Goal: Information Seeking & Learning: Compare options

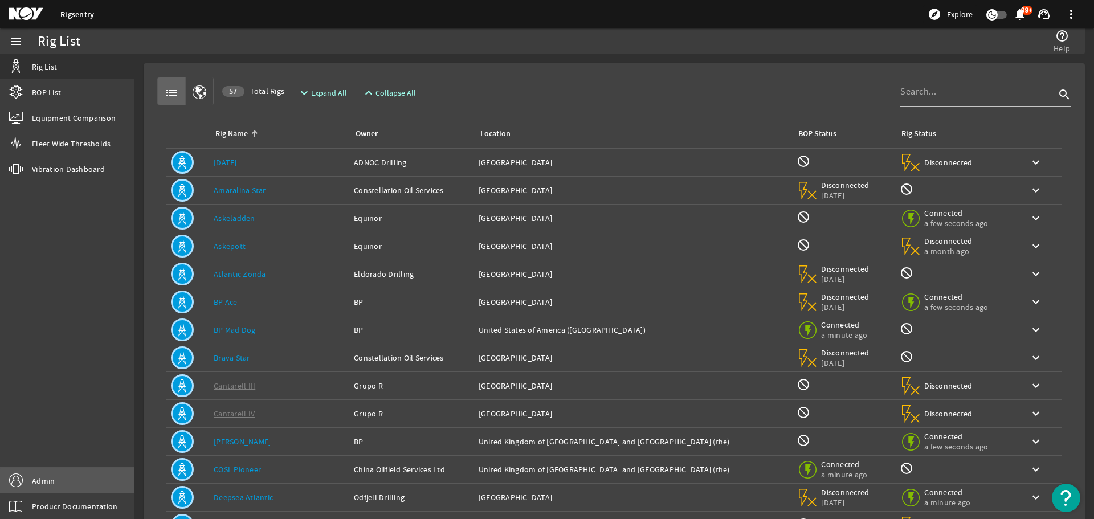
click at [76, 485] on link "Admin" at bounding box center [67, 481] width 134 height 26
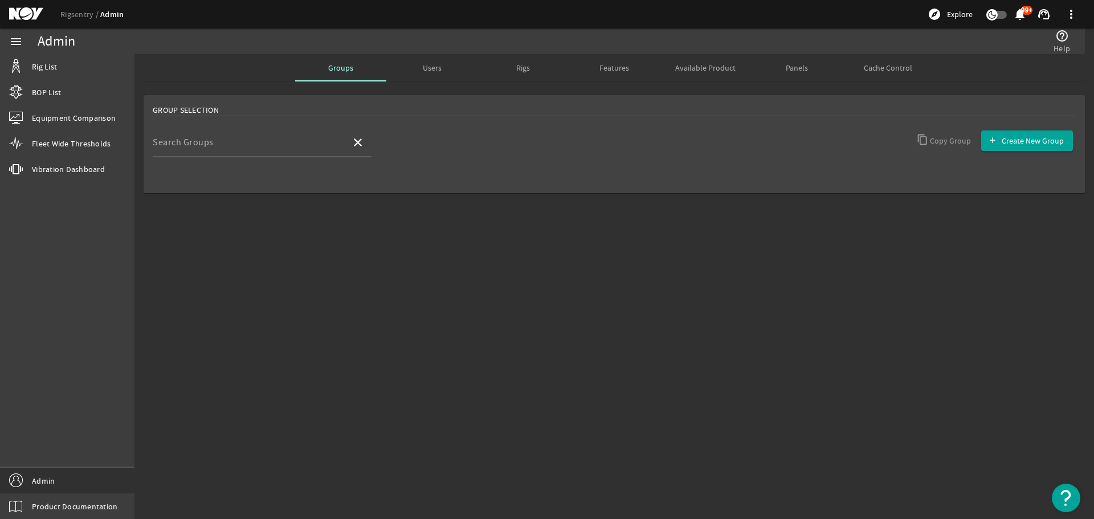
click at [294, 145] on input "Search Groups" at bounding box center [247, 147] width 189 height 14
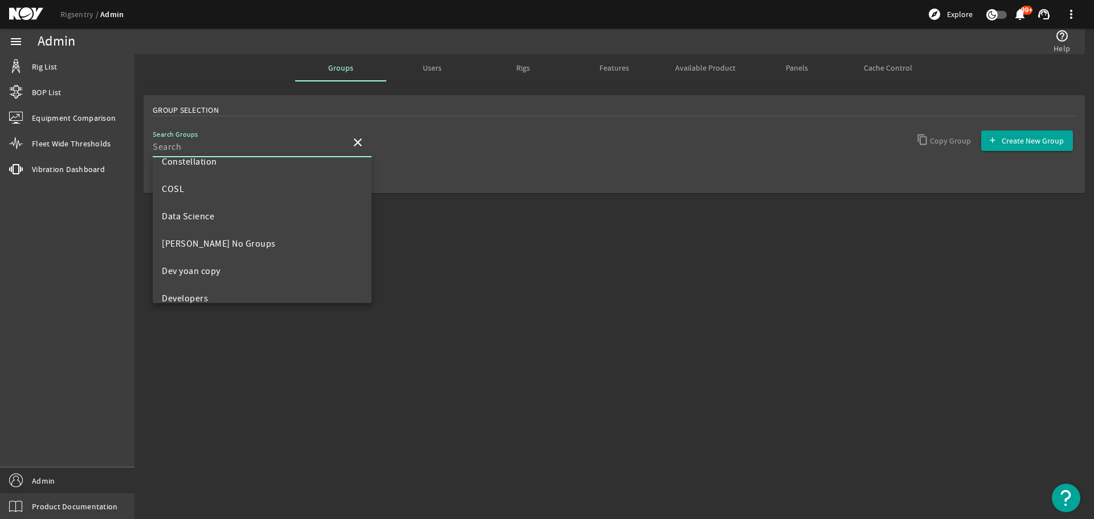
scroll to position [171, 0]
click at [197, 273] on span "Developers" at bounding box center [185, 277] width 46 height 11
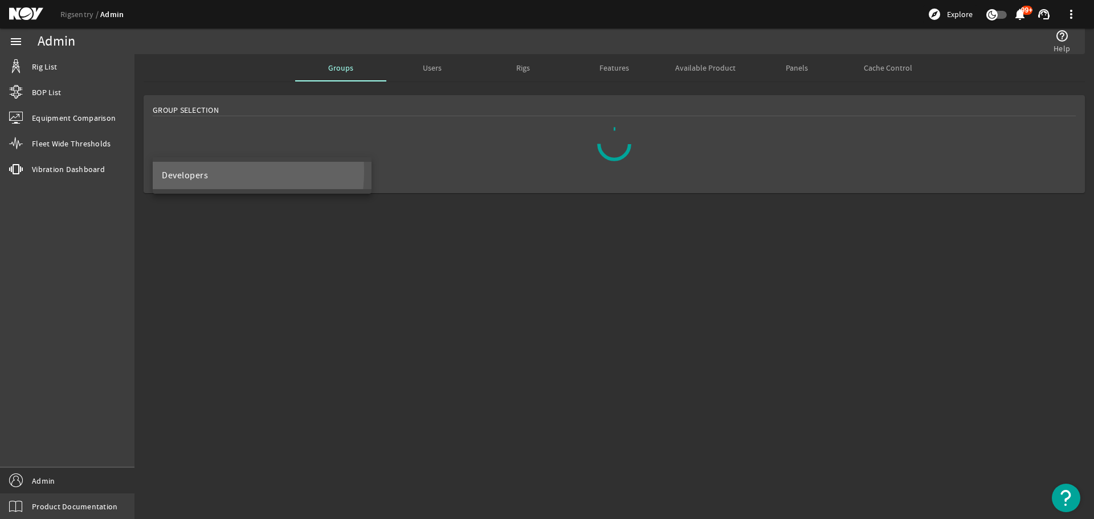
scroll to position [0, 0]
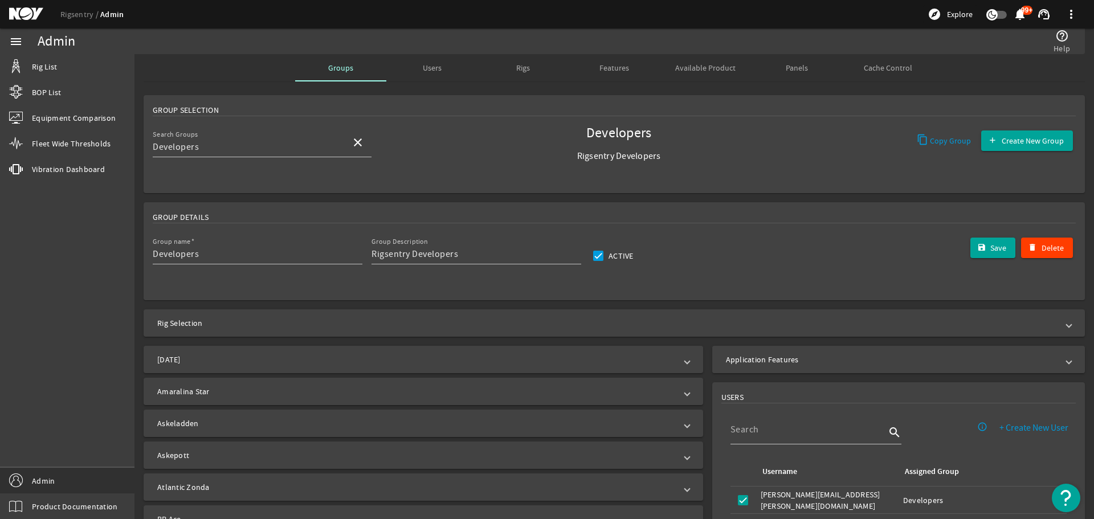
click at [774, 367] on mat-expansion-panel-header "Application Features" at bounding box center [898, 359] width 373 height 27
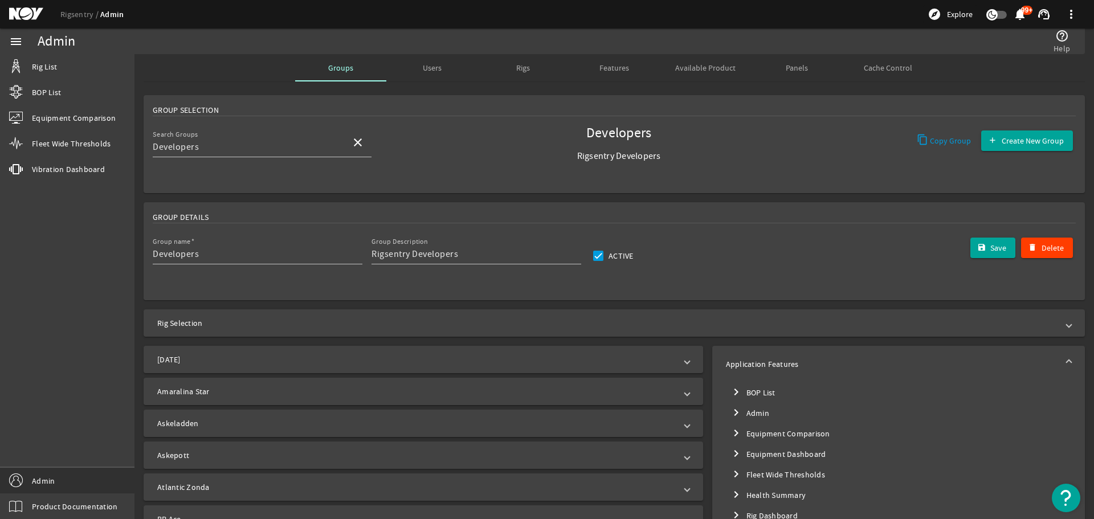
click at [778, 429] on mat-tree-node "chevron_right Equipment Comparison" at bounding box center [898, 433] width 345 height 21
click at [778, 430] on mat-tree-node "expand_more Equipment Comparison" at bounding box center [898, 433] width 345 height 21
click at [776, 432] on mat-tree-node "chevron_right Equipment Comparison" at bounding box center [898, 433] width 345 height 21
click at [776, 432] on mat-tree-node "expand_more Equipment Comparison" at bounding box center [898, 433] width 345 height 21
click at [776, 432] on mat-tree-node "chevron_right Equipment Comparison" at bounding box center [898, 433] width 345 height 21
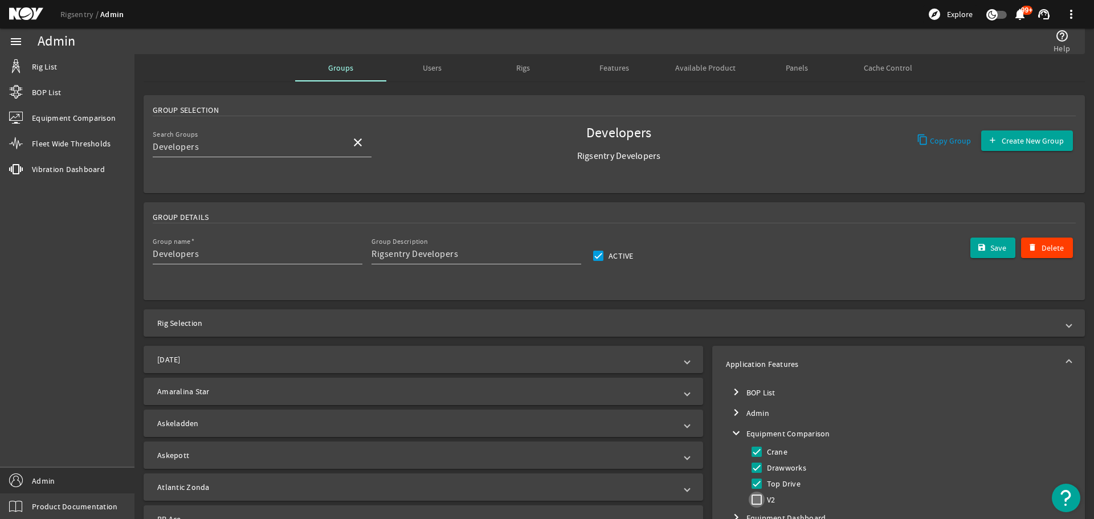
click at [754, 505] on input "V2" at bounding box center [756, 500] width 16 height 16
checkbox input "true"
click at [977, 243] on mat-icon "submit" at bounding box center [981, 247] width 9 height 9
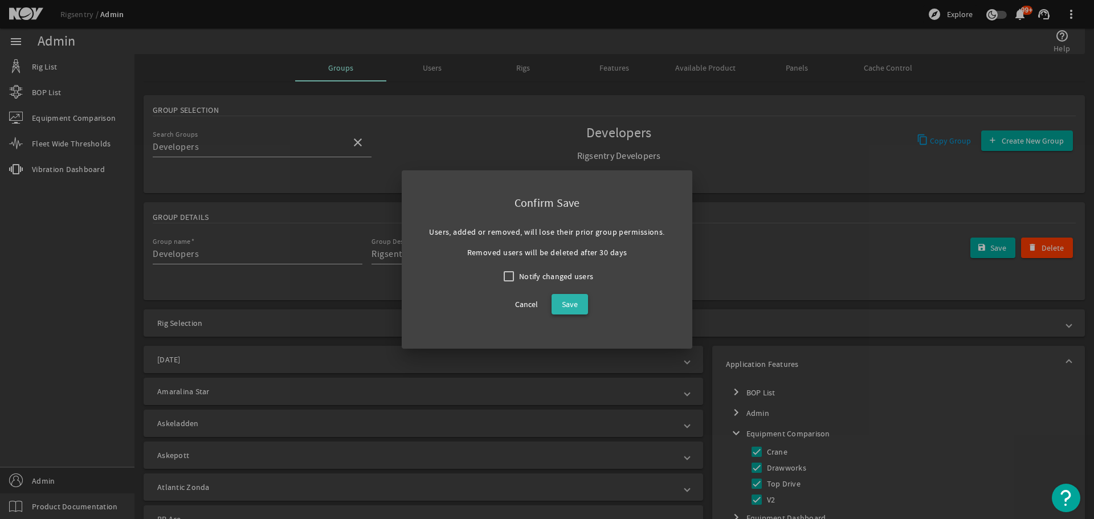
click at [562, 307] on span "Save" at bounding box center [570, 304] width 16 height 14
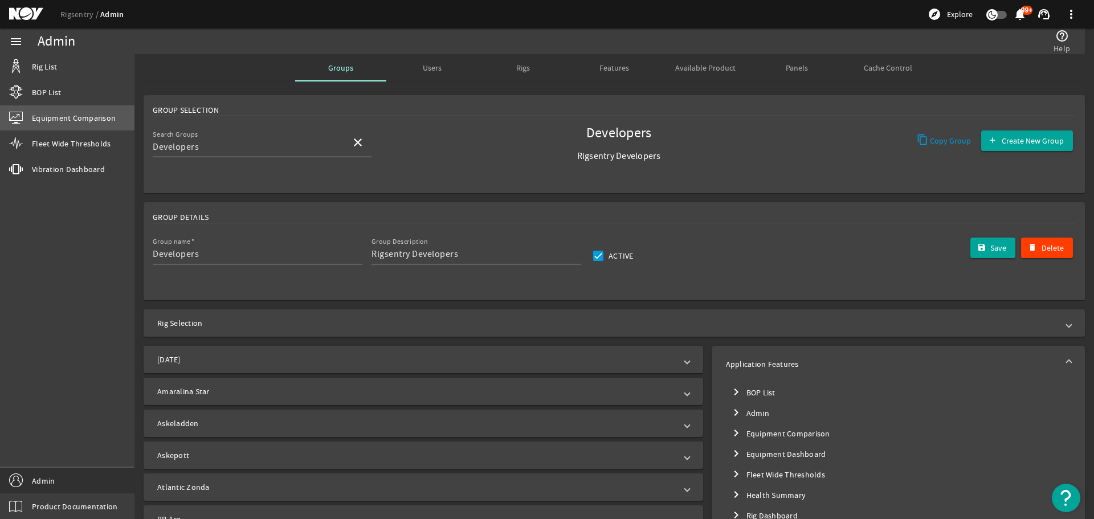
click at [71, 119] on span "Equipment Comparison" at bounding box center [74, 117] width 84 height 11
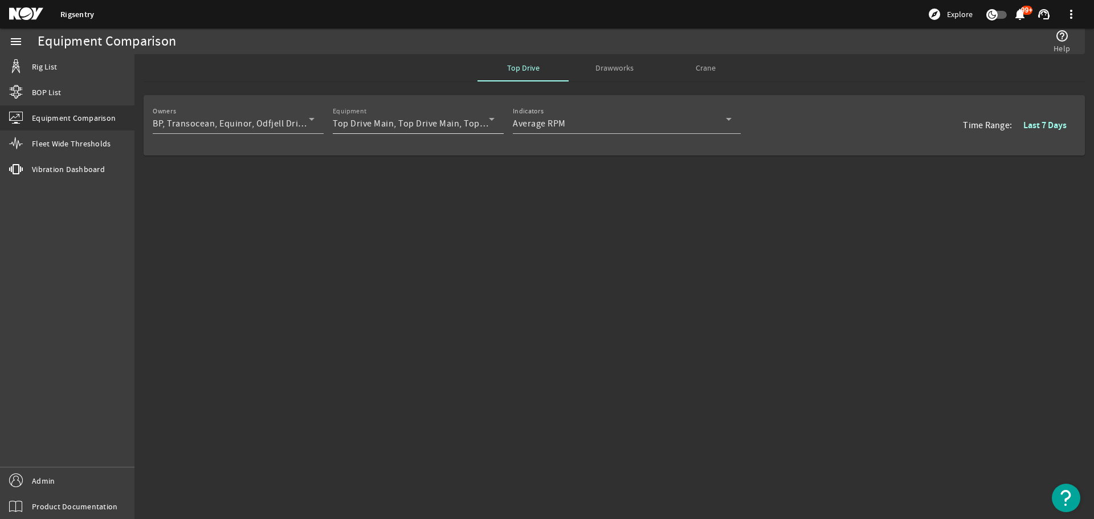
click at [445, 117] on div "Top Drive Main, Top Drive Main, Top Drive Main, Top Drive Aux, Top Drive Aux, T…" at bounding box center [411, 124] width 156 height 14
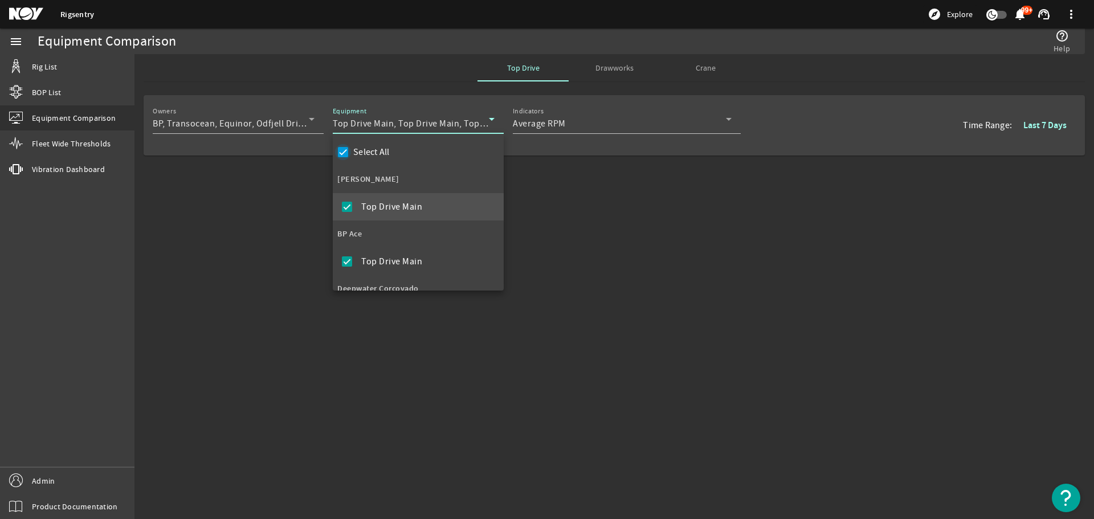
click at [344, 152] on input "Select All" at bounding box center [343, 152] width 16 height 16
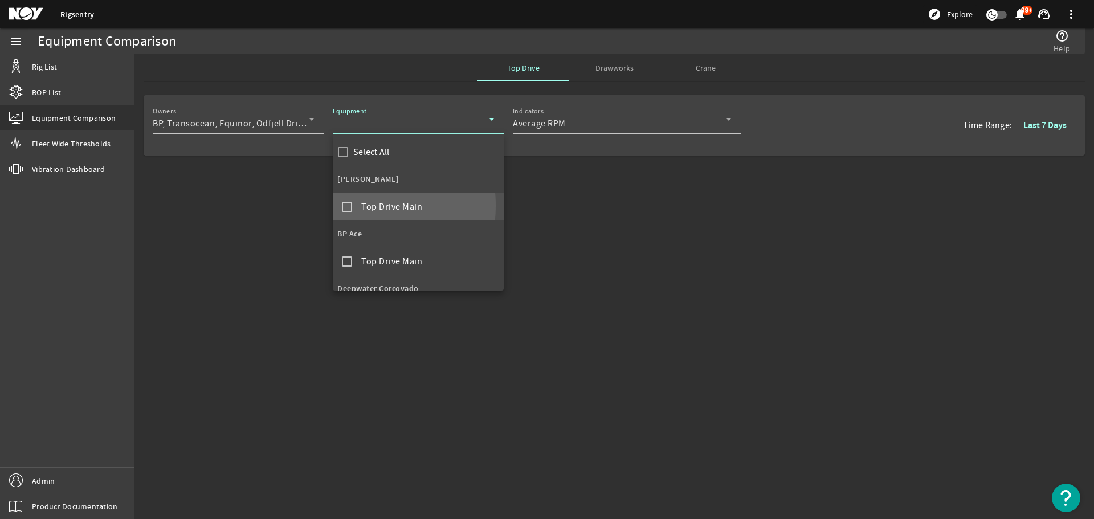
click at [343, 206] on mat-pseudo-checkbox at bounding box center [347, 207] width 10 height 10
click at [344, 206] on mat-pseudo-checkbox at bounding box center [347, 207] width 10 height 10
click at [351, 148] on label "Select All" at bounding box center [370, 151] width 39 height 11
click at [351, 148] on input "Select All" at bounding box center [343, 152] width 16 height 16
checkbox input "true"
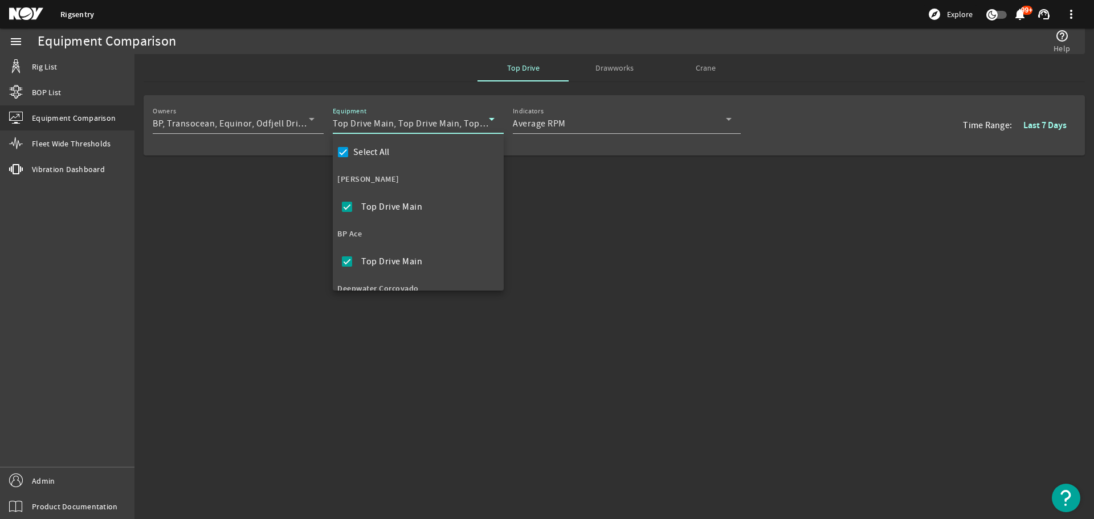
click at [606, 215] on div at bounding box center [547, 259] width 1094 height 519
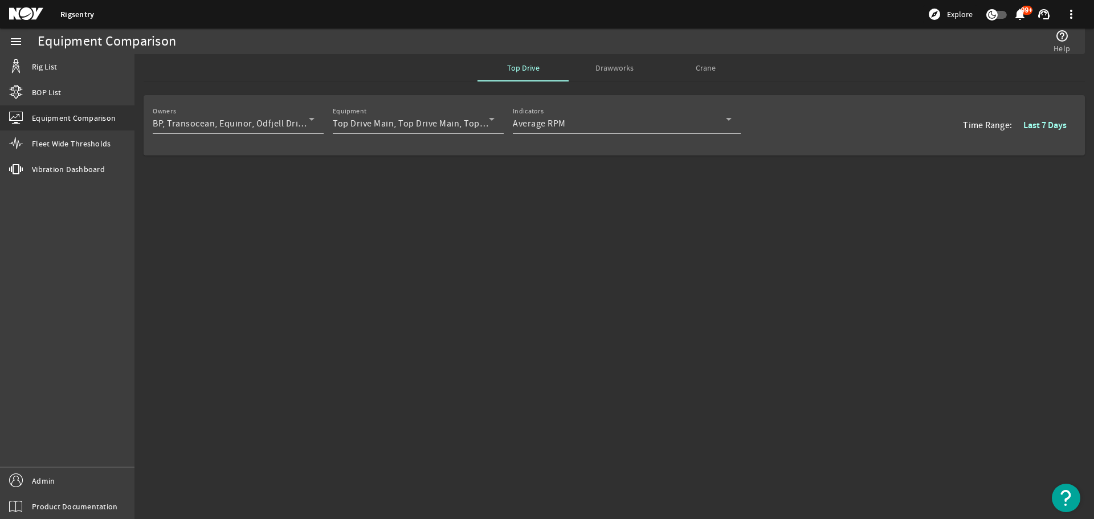
click at [604, 69] on span "Drawworks" at bounding box center [614, 68] width 38 height 8
click at [510, 69] on span "Top Drive" at bounding box center [523, 68] width 32 height 8
click at [236, 126] on span "BP, Transocean, Equinor, Odfjell Drilling, National Oilwell Varco, Velesto Ener…" at bounding box center [347, 123] width 388 height 11
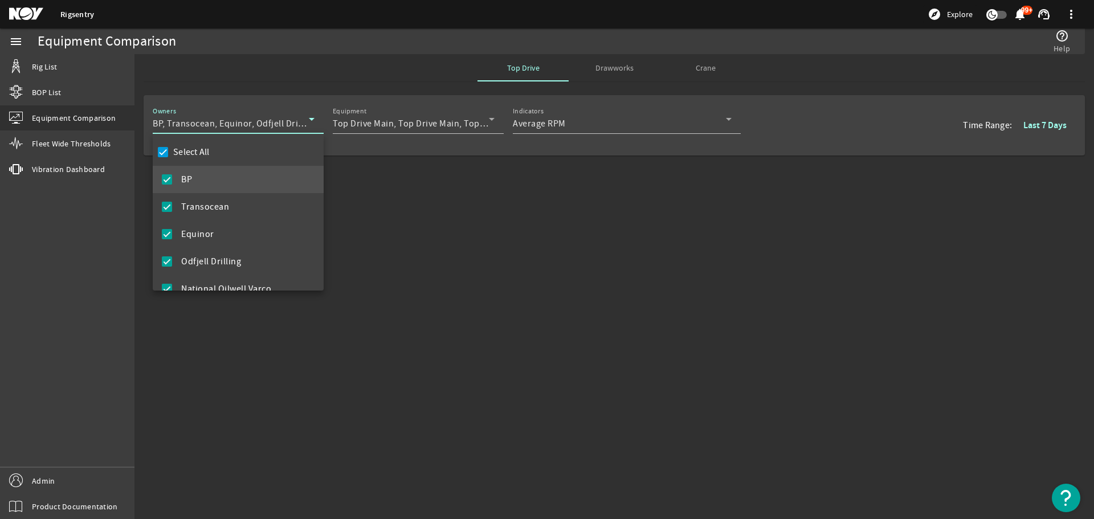
click at [451, 214] on div at bounding box center [547, 259] width 1094 height 519
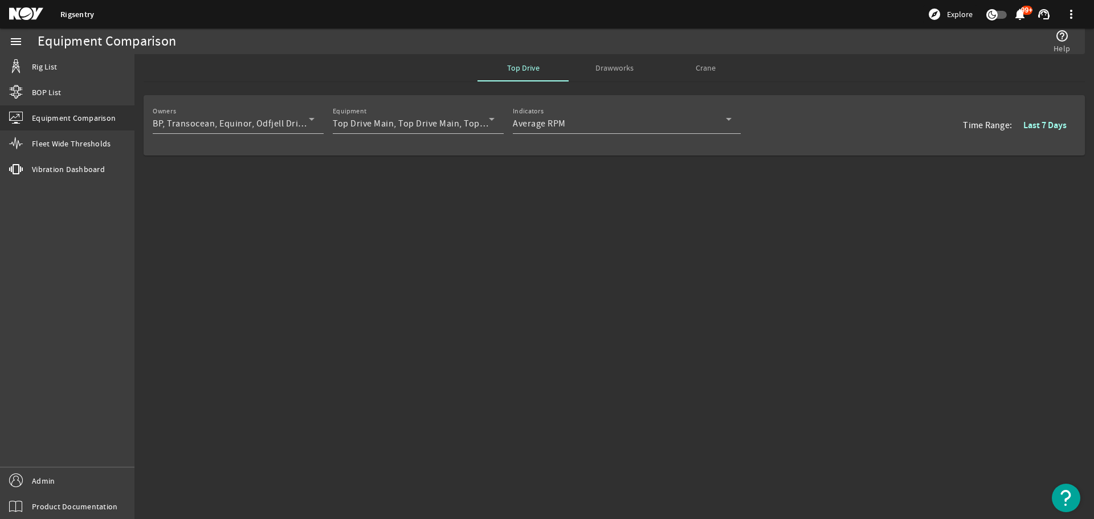
click at [425, 208] on div "Owners BP, Transocean, Equinor, Odfjell Drilling, National Oilwell Varco, Veles…" at bounding box center [613, 162] width 959 height 142
click at [296, 125] on span "BP, Transocean, Equinor, Odfjell Drilling, National Oilwell Varco, Velesto Ener…" at bounding box center [347, 123] width 388 height 11
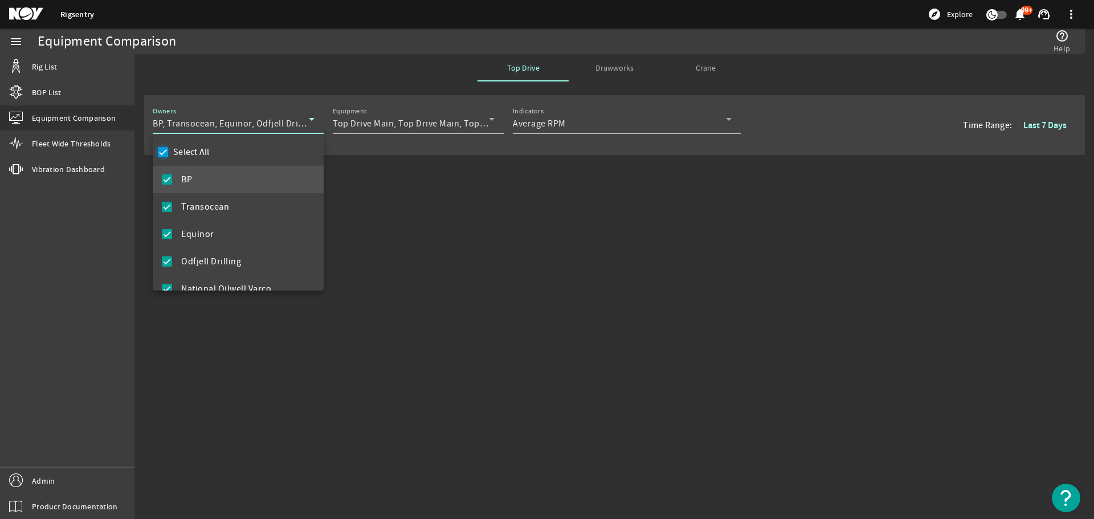
click at [166, 159] on input "Select All" at bounding box center [163, 152] width 16 height 16
checkbox input "false"
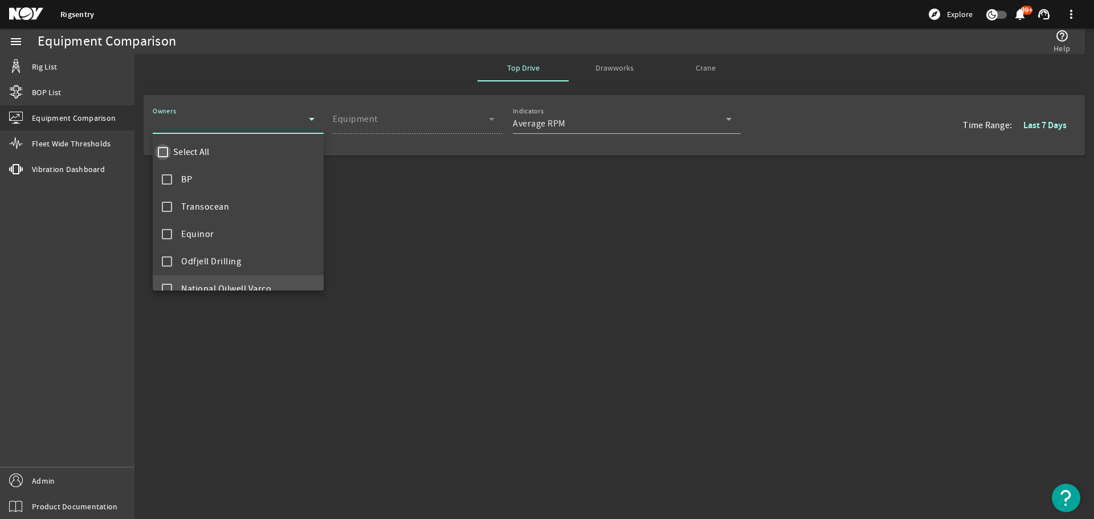
scroll to position [71, 0]
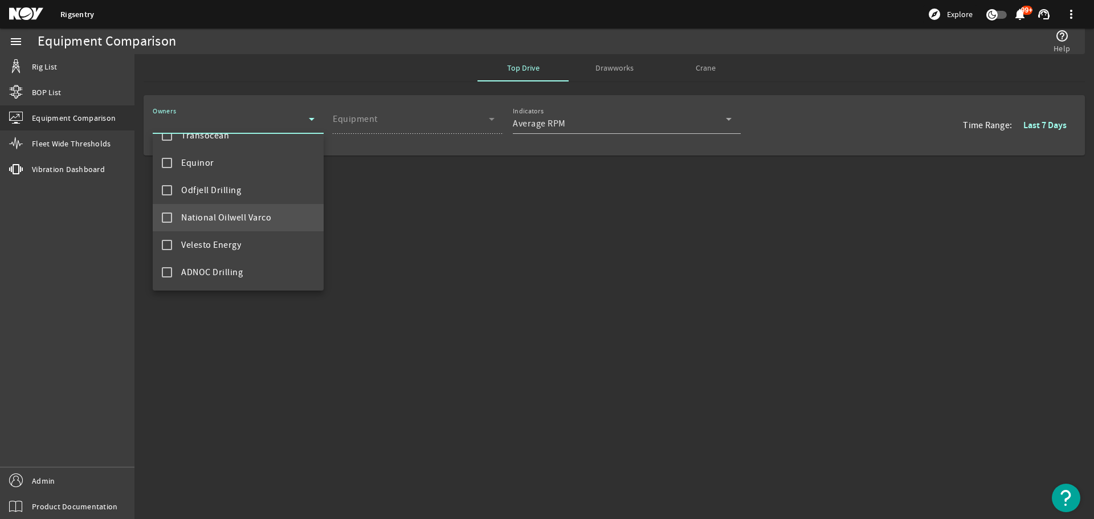
click at [167, 222] on mat-pseudo-checkbox at bounding box center [167, 217] width 10 height 10
click at [373, 127] on div at bounding box center [547, 259] width 1094 height 519
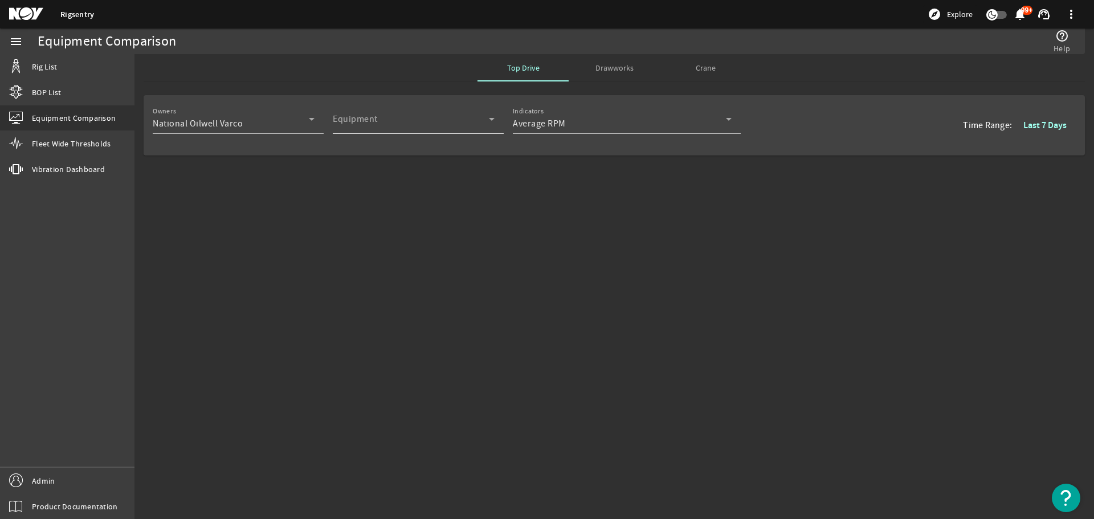
click at [374, 125] on span at bounding box center [411, 124] width 156 height 14
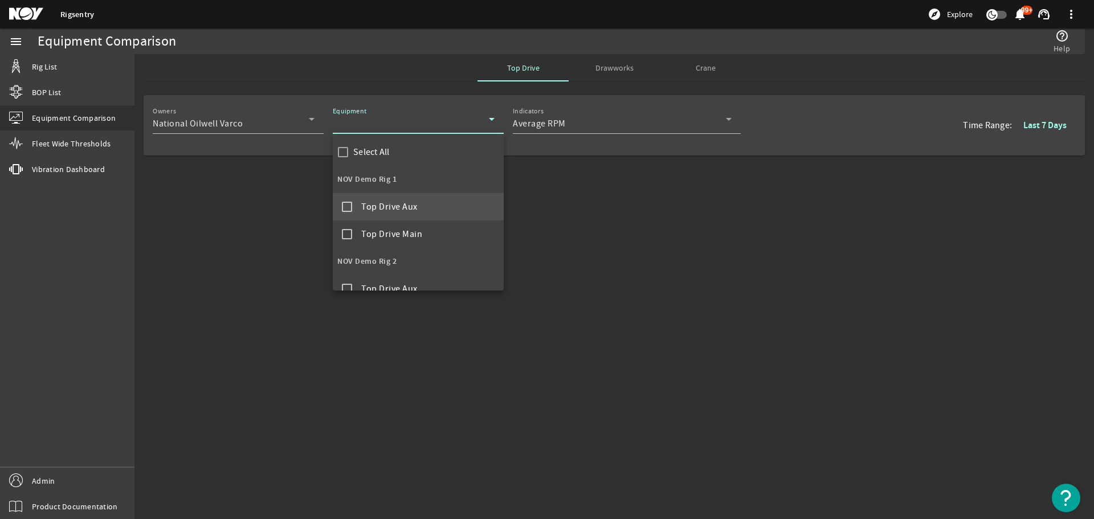
click at [260, 129] on div at bounding box center [547, 259] width 1094 height 519
click at [261, 127] on div "National Oilwell Varco" at bounding box center [231, 124] width 156 height 14
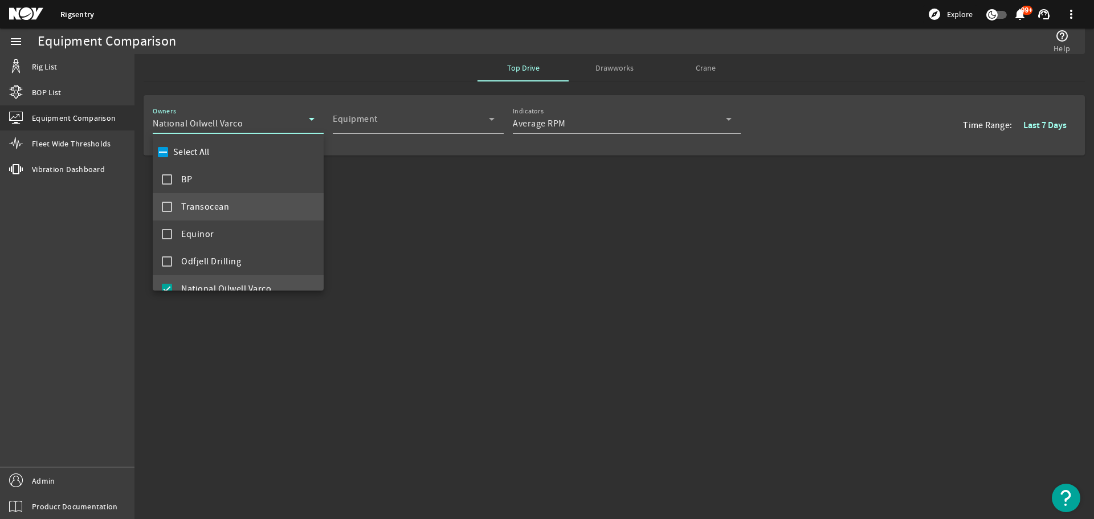
scroll to position [12, 0]
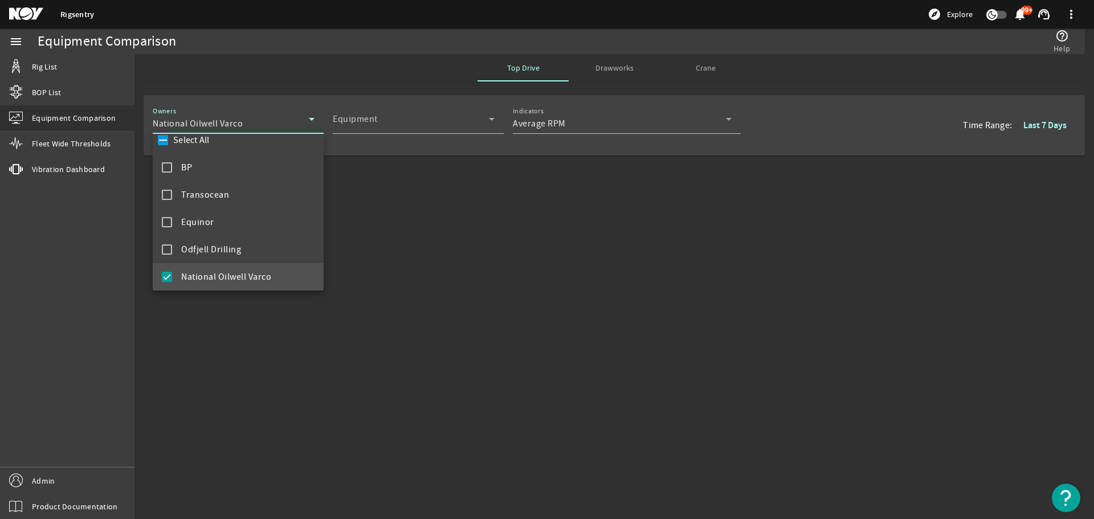
click at [169, 272] on mat-pseudo-checkbox at bounding box center [167, 277] width 10 height 10
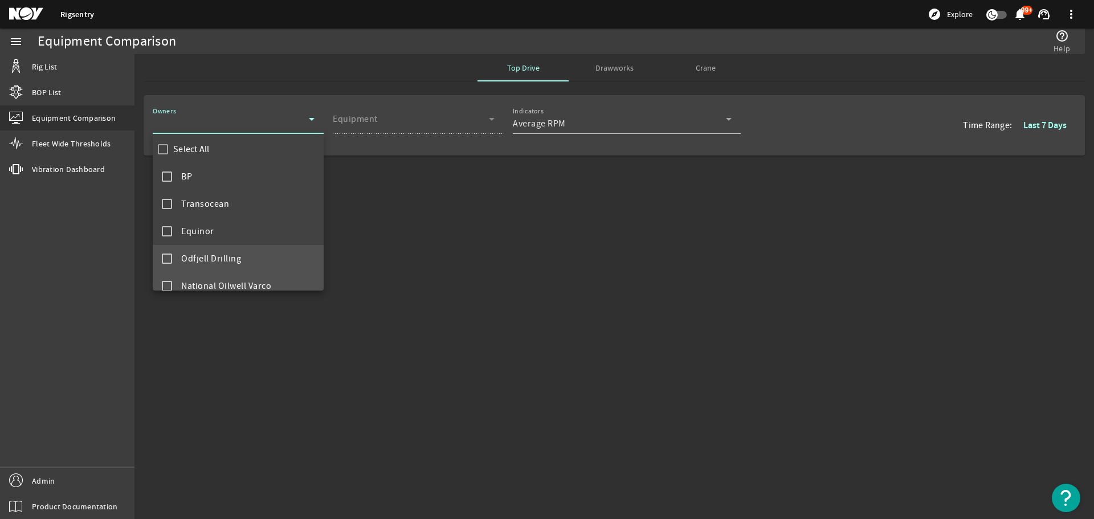
scroll to position [0, 0]
click at [161, 206] on mat-option "Transocean" at bounding box center [238, 206] width 171 height 27
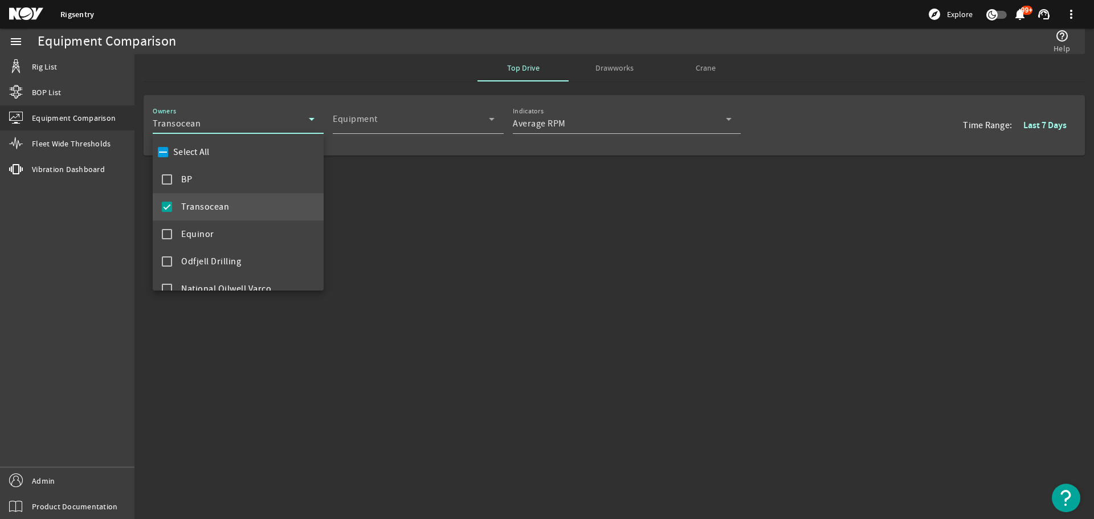
click at [410, 100] on div at bounding box center [547, 259] width 1094 height 519
click at [382, 125] on span at bounding box center [411, 124] width 156 height 14
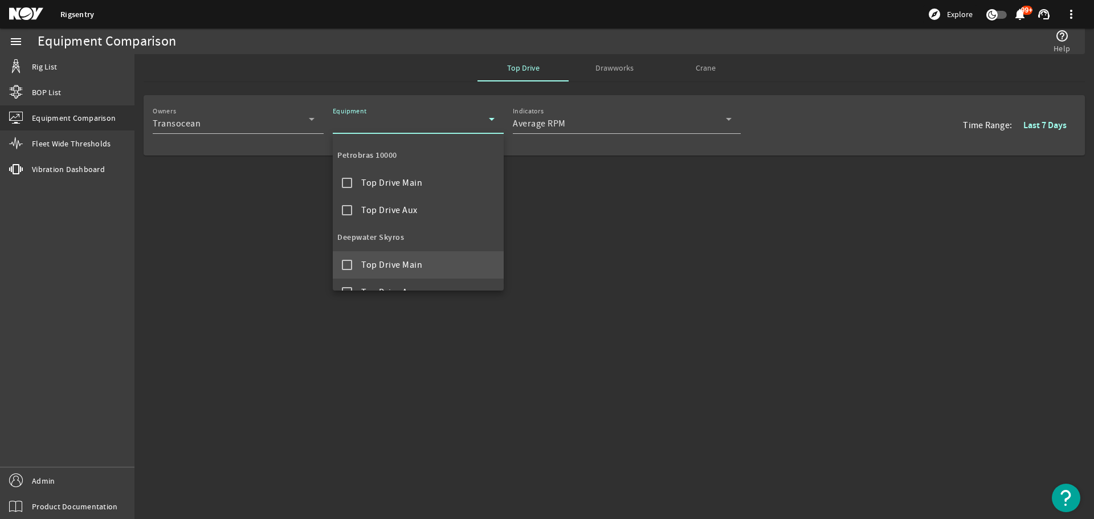
scroll to position [171, 0]
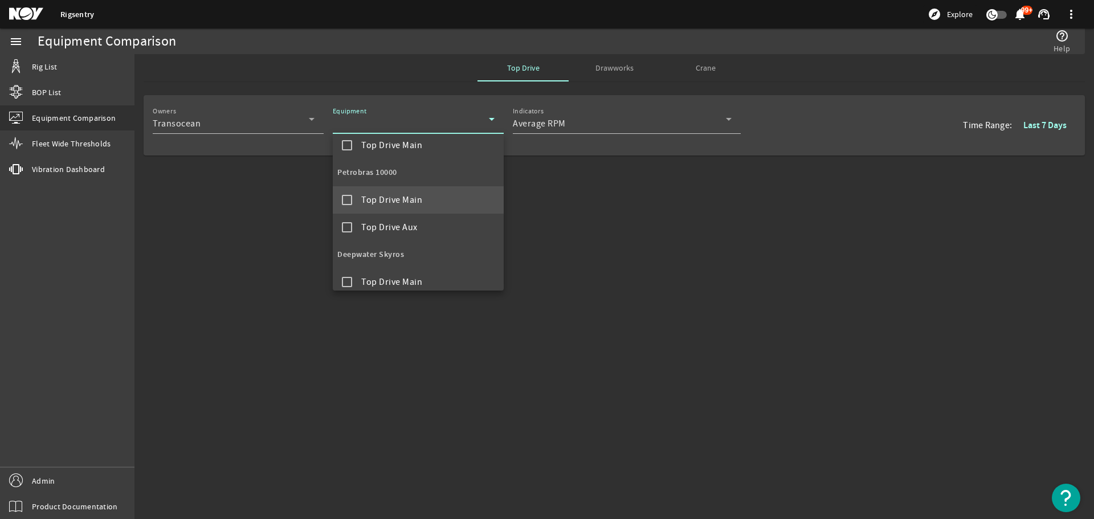
click at [348, 203] on mat-pseudo-checkbox at bounding box center [347, 200] width 10 height 10
click at [679, 233] on div at bounding box center [547, 259] width 1094 height 519
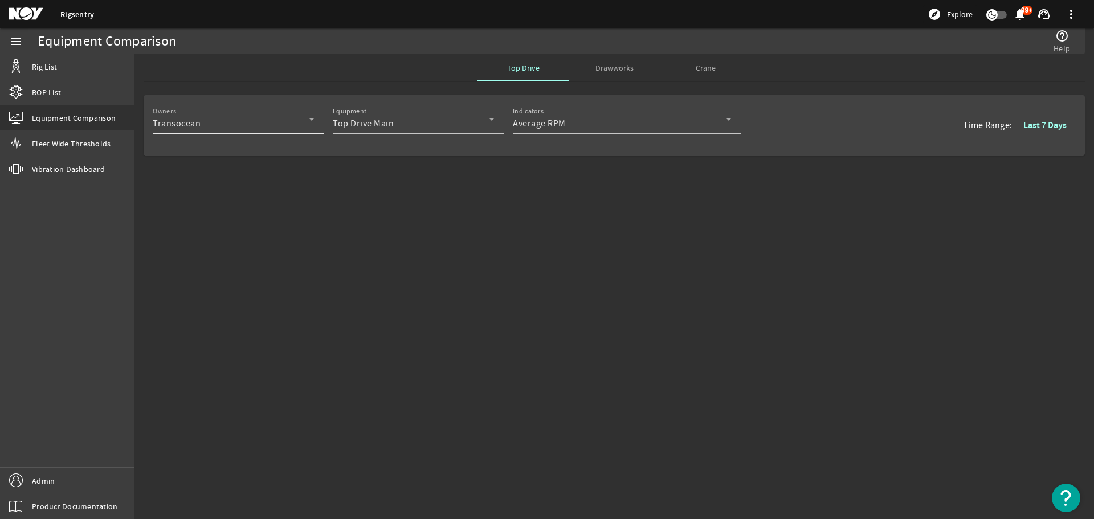
click at [260, 128] on div "Transocean" at bounding box center [231, 124] width 156 height 14
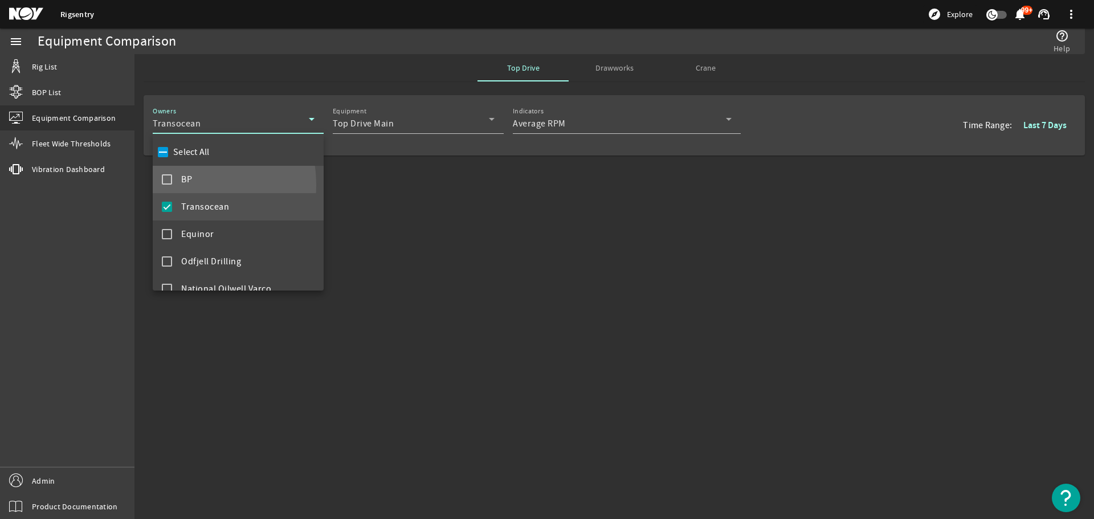
click at [171, 185] on mat-option "BP" at bounding box center [238, 179] width 171 height 27
click at [167, 185] on mat-option "BP" at bounding box center [238, 179] width 171 height 27
click at [499, 223] on div at bounding box center [547, 259] width 1094 height 519
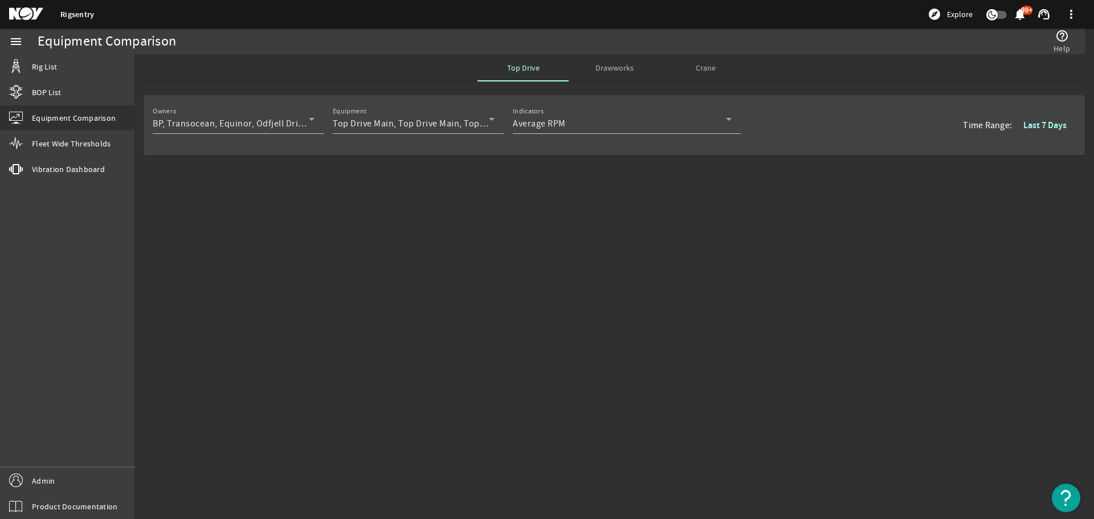
click at [580, 302] on mat-sidenav-content "Equipment Comparison help_outline Help Top Drive Drawworks Crane Owners BP, Tra…" at bounding box center [613, 286] width 959 height 465
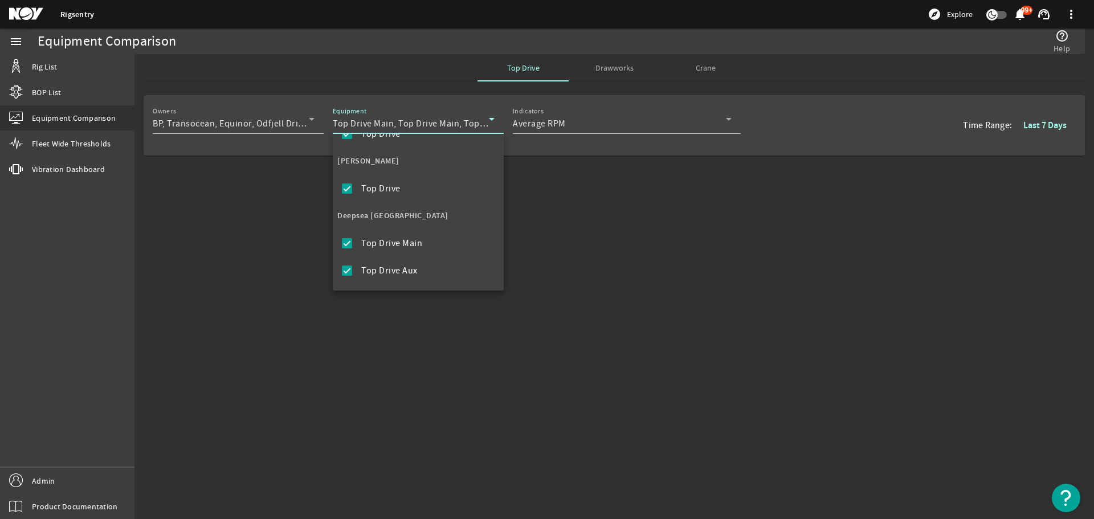
scroll to position [1466, 0]
click at [344, 273] on mat-pseudo-checkbox at bounding box center [347, 272] width 10 height 10
checkbox input "false"
drag, startPoint x: 336, startPoint y: 247, endPoint x: 369, endPoint y: 249, distance: 33.1
click at [369, 249] on span "[DATE]" at bounding box center [418, 244] width 171 height 27
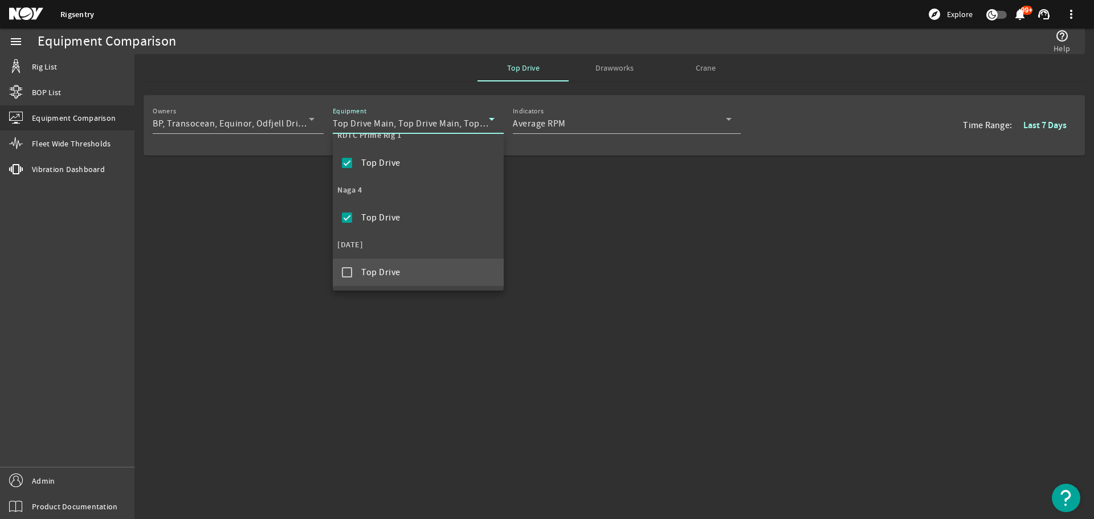
click at [390, 330] on div at bounding box center [547, 259] width 1094 height 519
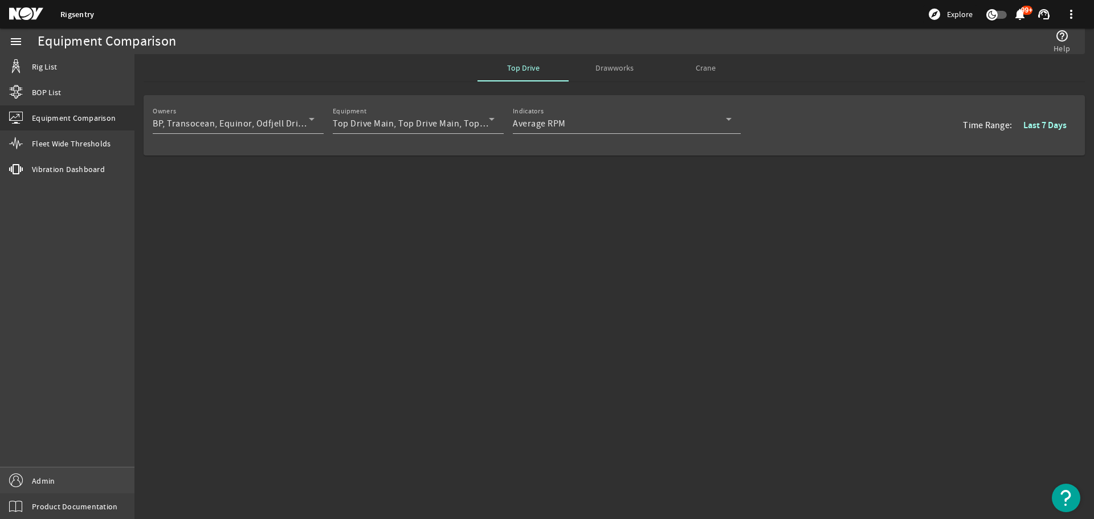
click at [89, 485] on link "Admin" at bounding box center [67, 481] width 134 height 26
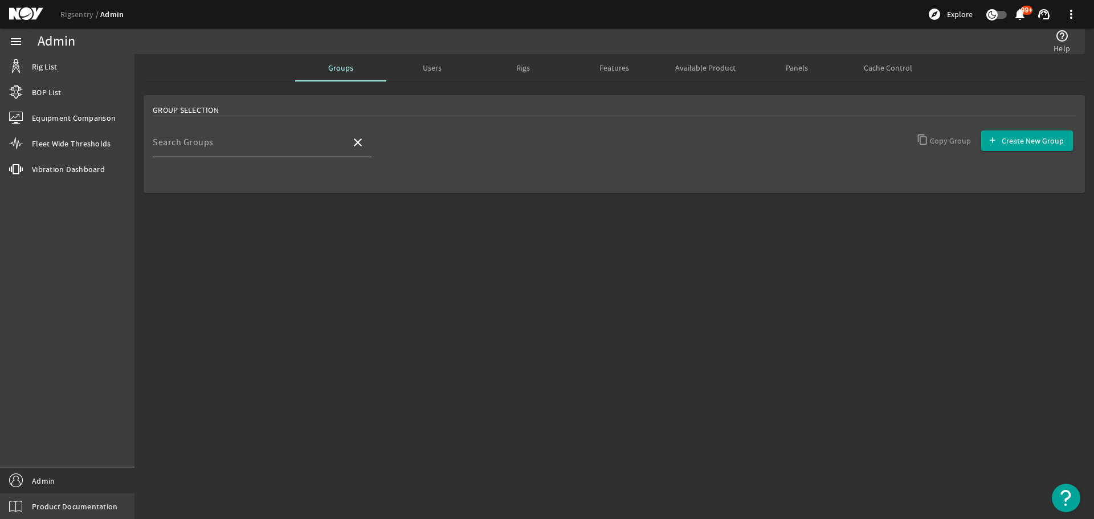
click at [210, 151] on input "Search Groups" at bounding box center [247, 147] width 189 height 14
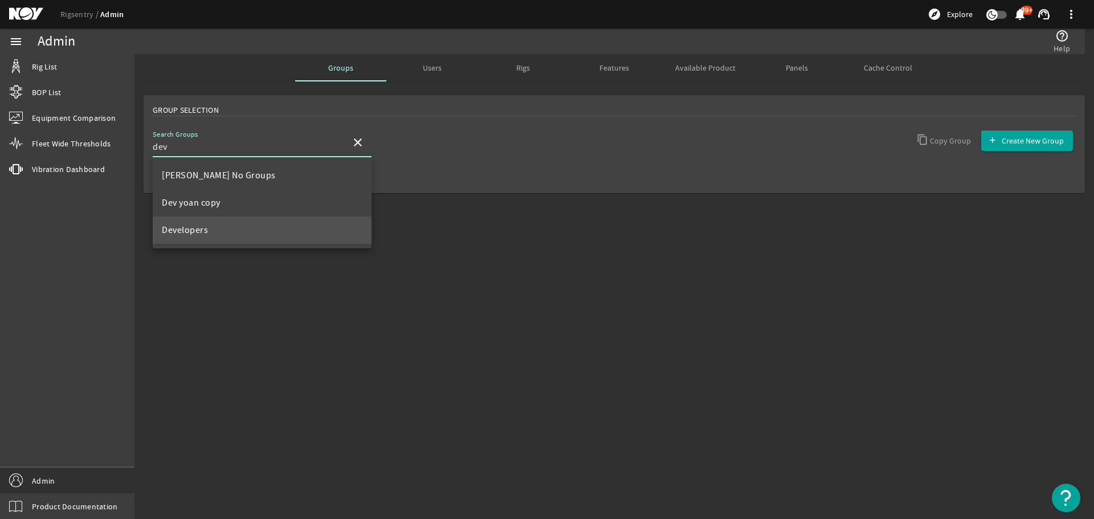
click at [182, 231] on span "Developers" at bounding box center [185, 229] width 46 height 11
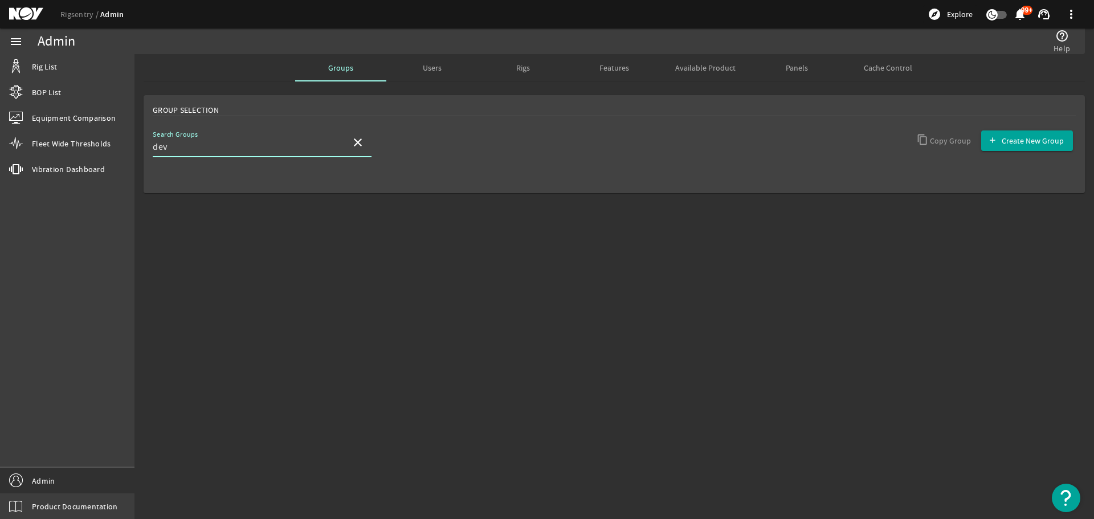
type input "Developers"
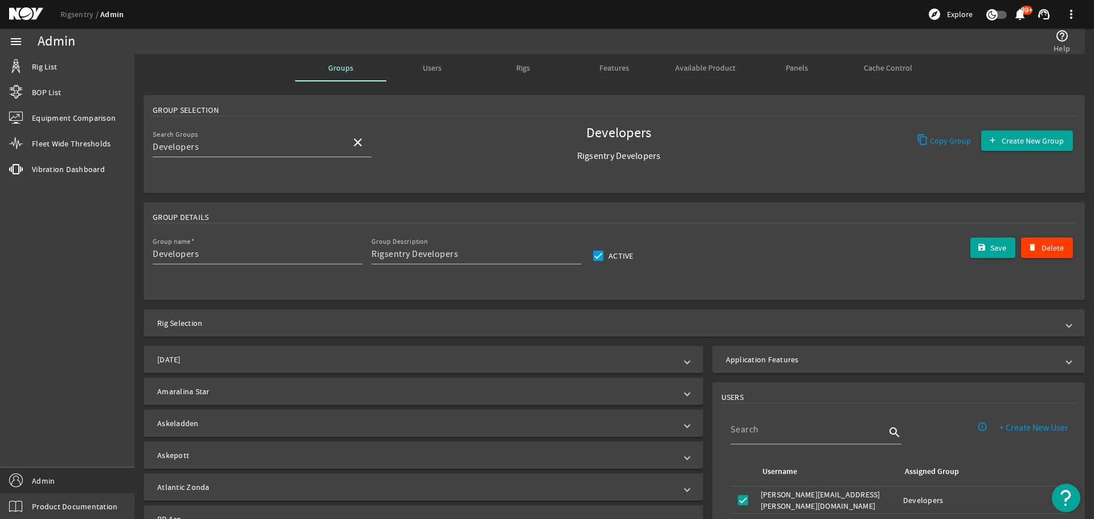
click at [784, 375] on rigsentry-admin-united-application-features "Application Features" at bounding box center [898, 359] width 382 height 36
click at [791, 366] on mat-expansion-panel-header "Application Features" at bounding box center [898, 359] width 373 height 27
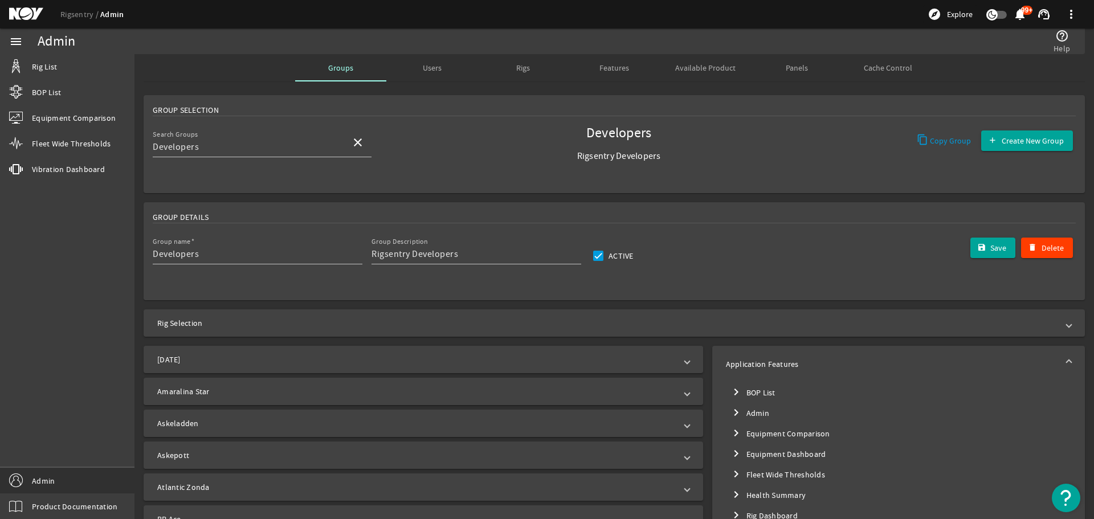
click at [753, 432] on mat-tree-node "chevron_right Equipment Comparison" at bounding box center [898, 433] width 345 height 21
click at [748, 498] on input "V2" at bounding box center [756, 500] width 16 height 16
checkbox input "false"
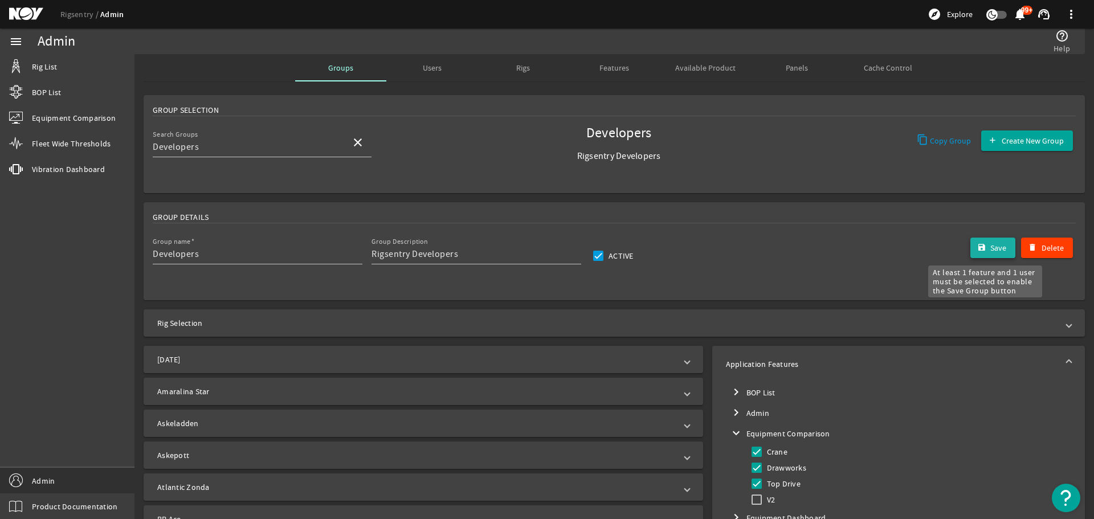
click at [990, 248] on span "Save" at bounding box center [998, 247] width 16 height 11
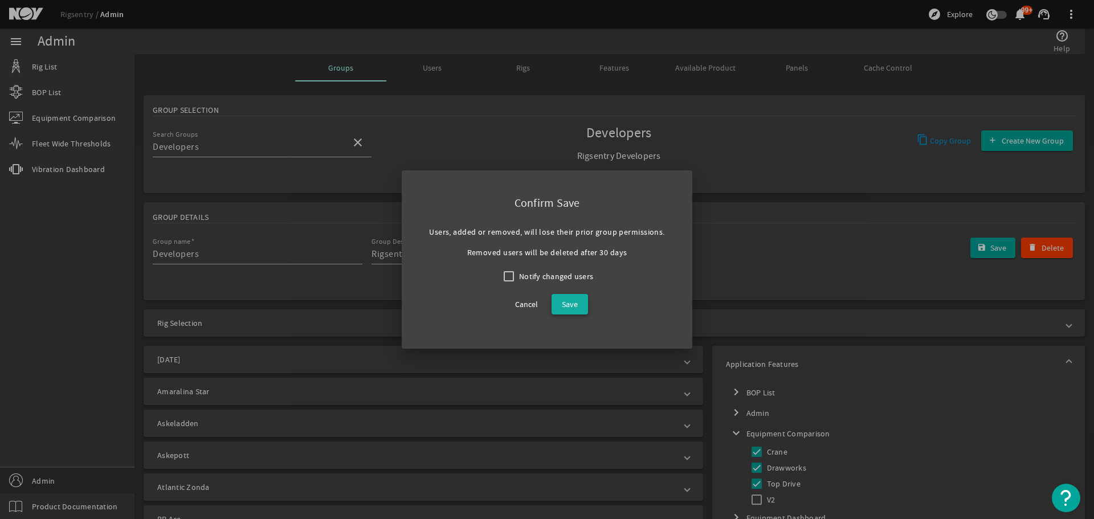
click at [577, 308] on span "Save" at bounding box center [570, 304] width 16 height 14
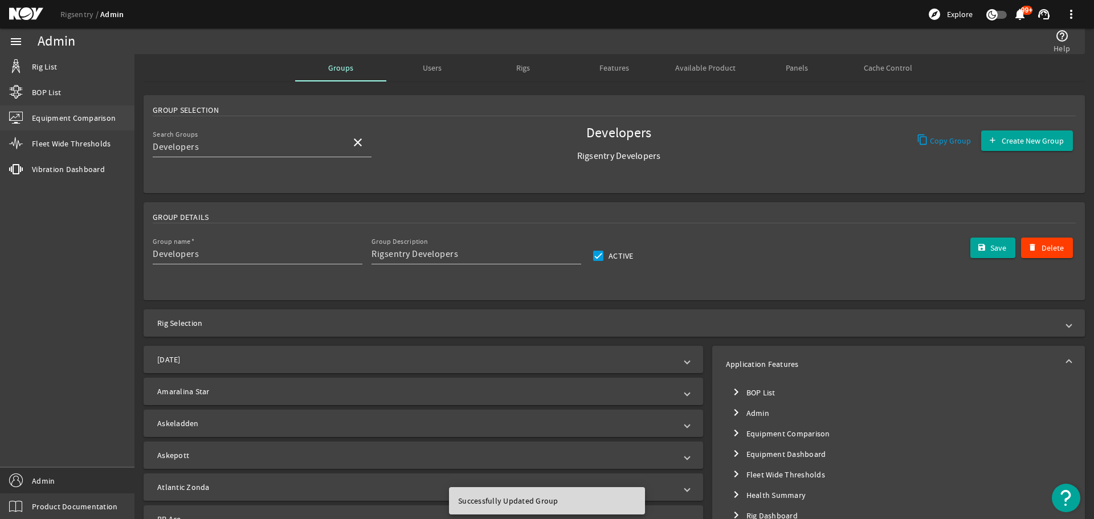
click at [64, 123] on span "Equipment Comparison" at bounding box center [74, 117] width 84 height 11
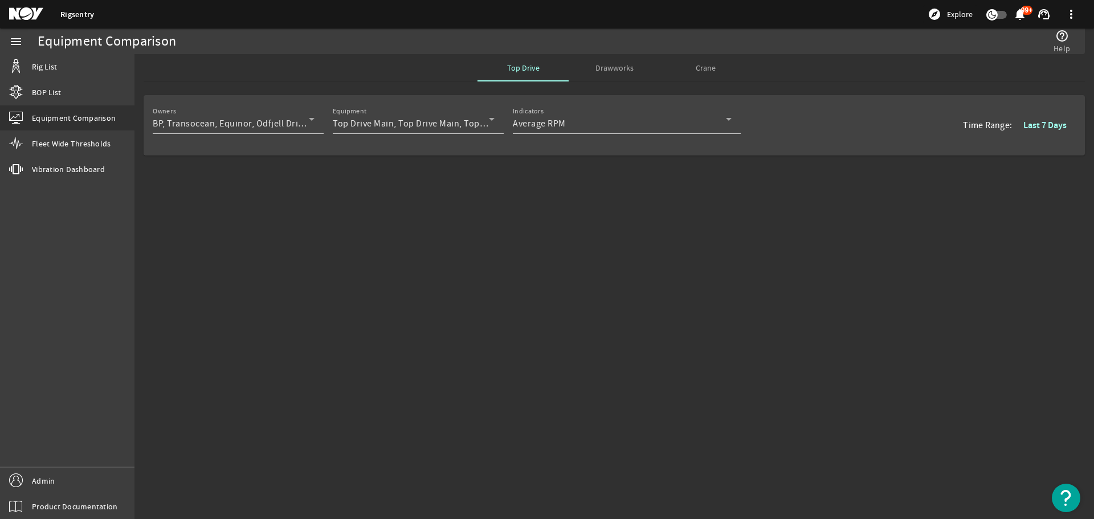
click at [402, 201] on div "Owners BP, Transocean, Equinor, Odfjell Drilling, National Oilwell Varco, Veles…" at bounding box center [613, 162] width 959 height 142
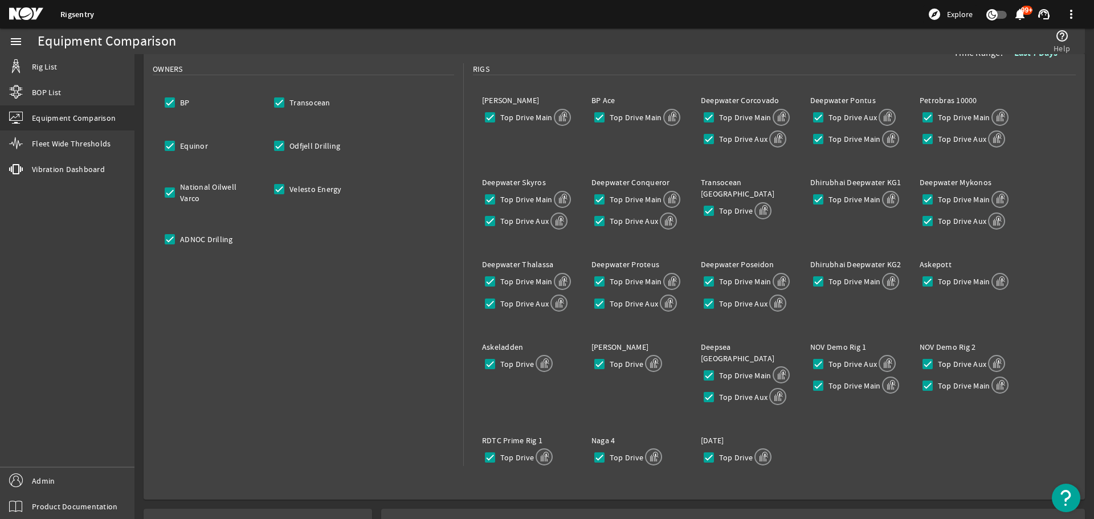
scroll to position [238, 0]
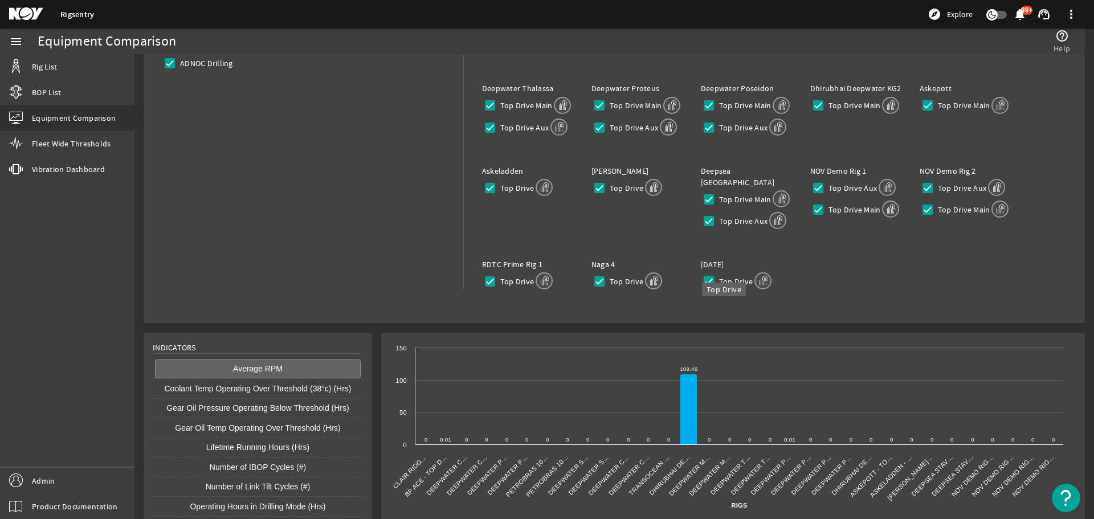
click at [704, 273] on input "Top Drive" at bounding box center [709, 281] width 16 height 16
checkbox input "true"
click at [595, 273] on input "Top Drive" at bounding box center [599, 281] width 16 height 16
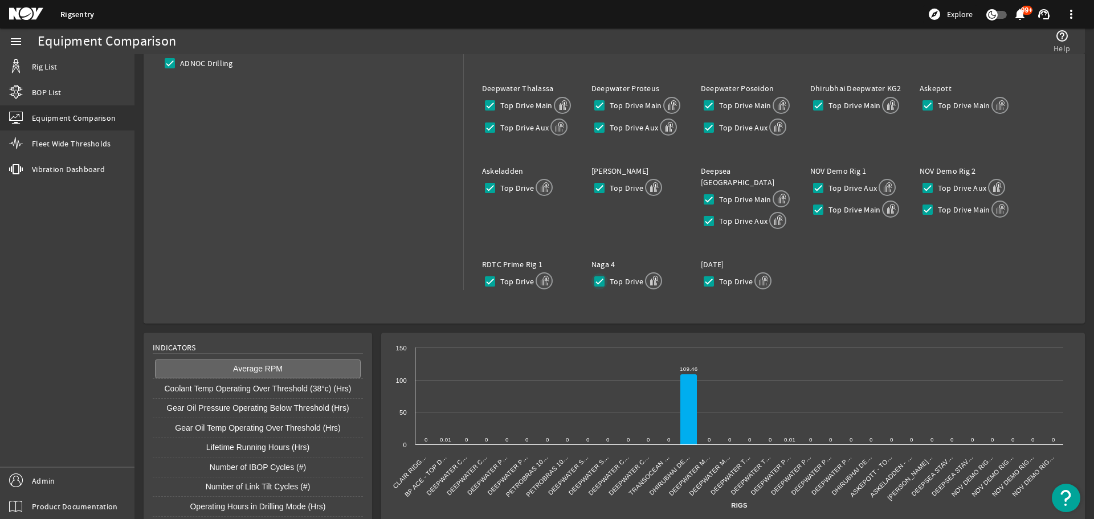
checkbox input "true"
click at [487, 273] on input "Top Drive" at bounding box center [490, 281] width 16 height 16
checkbox input "true"
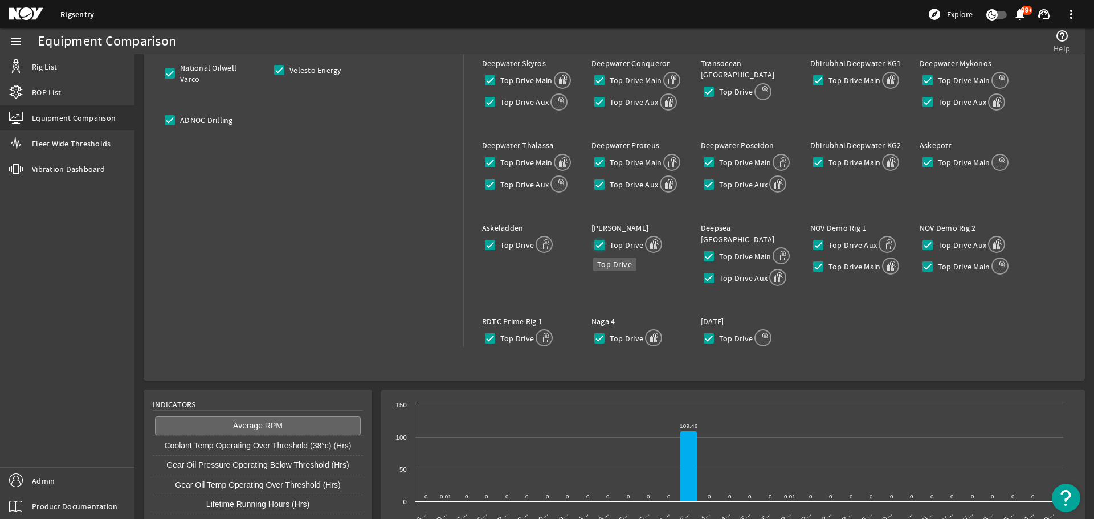
click at [591, 245] on input "Top Drive" at bounding box center [599, 245] width 16 height 16
click at [592, 245] on input "Top Drive" at bounding box center [599, 245] width 16 height 16
checkbox input "true"
click at [701, 270] on input "Top Drive Aux" at bounding box center [709, 278] width 16 height 16
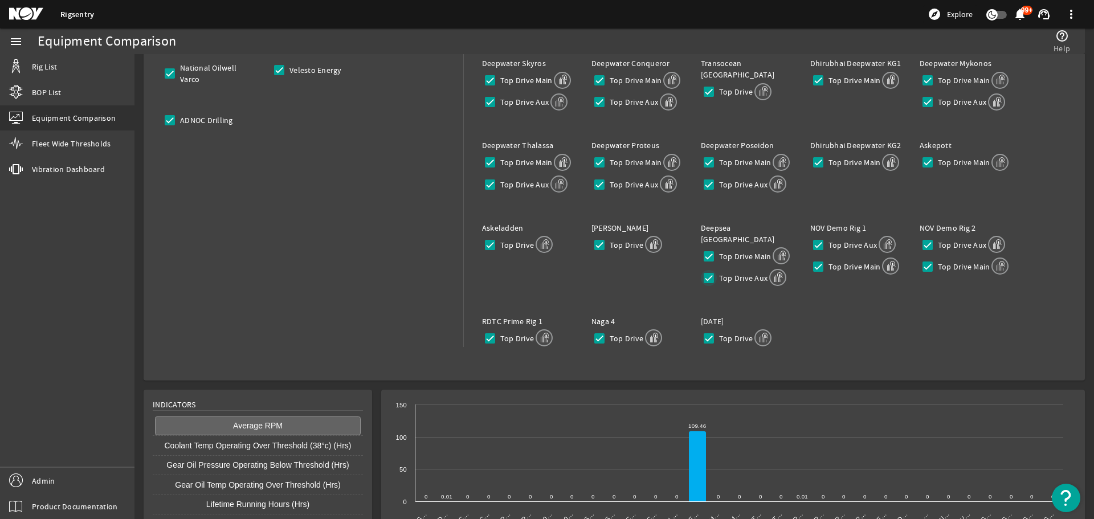
checkbox input "true"
click at [706, 248] on input "Top Drive Main" at bounding box center [709, 256] width 16 height 16
checkbox input "true"
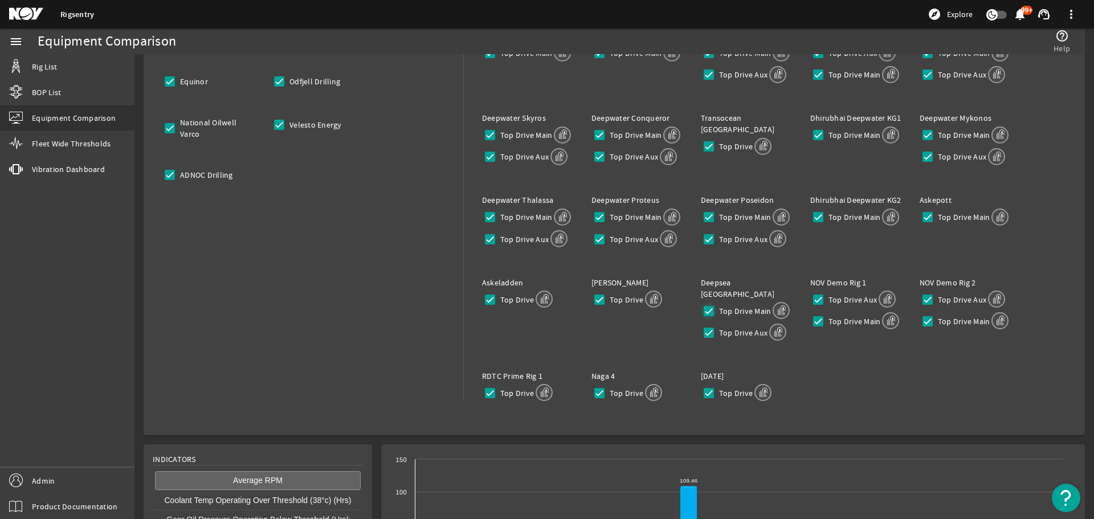
scroll to position [124, 0]
click at [173, 178] on input "ADNOC Drilling" at bounding box center [170, 177] width 16 height 16
checkbox input "false"
click at [279, 128] on input "Velesto Energy" at bounding box center [279, 127] width 16 height 16
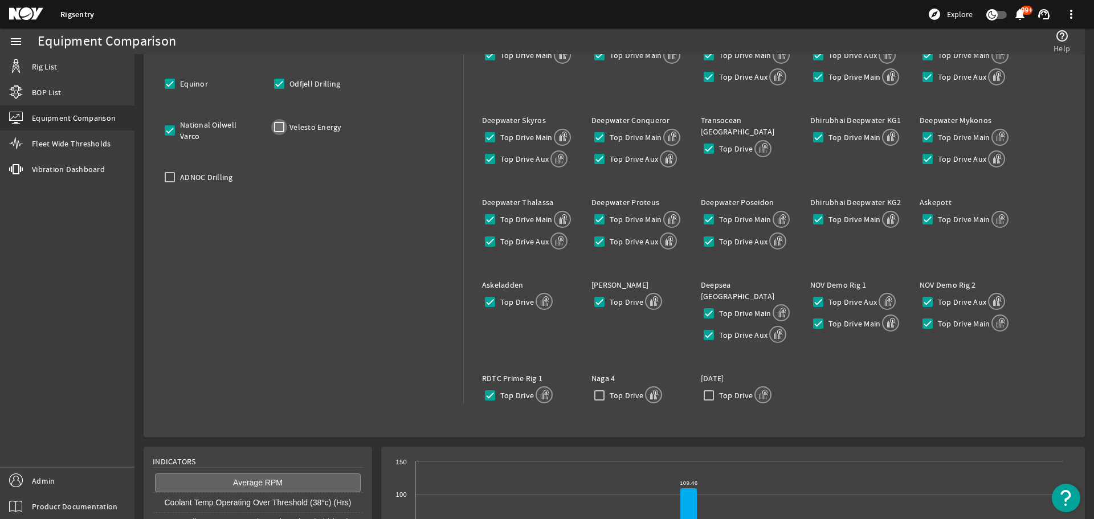
checkbox input "false"
click at [165, 134] on input "National Oilwell Varco" at bounding box center [170, 130] width 16 height 16
checkbox input "false"
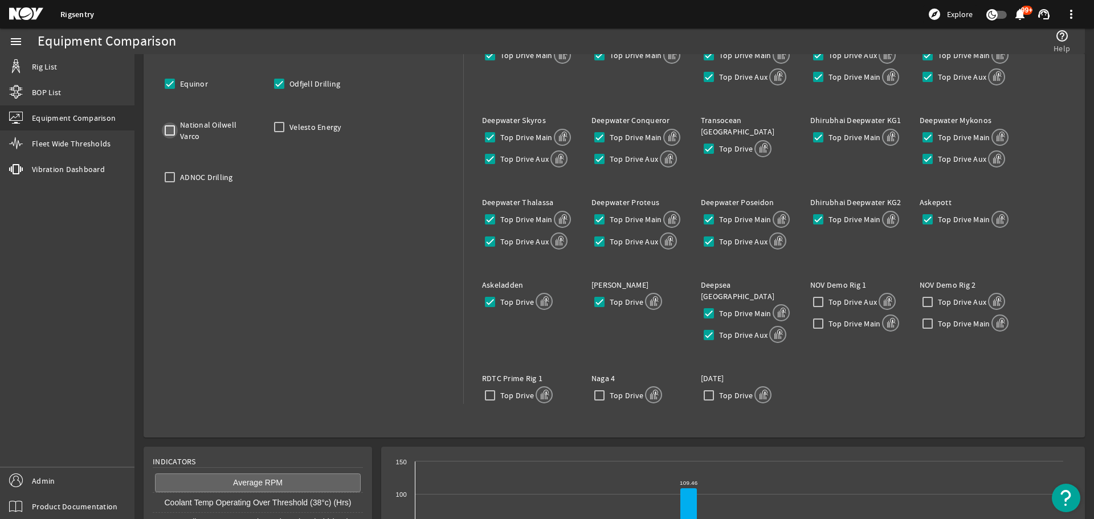
checkbox input "false"
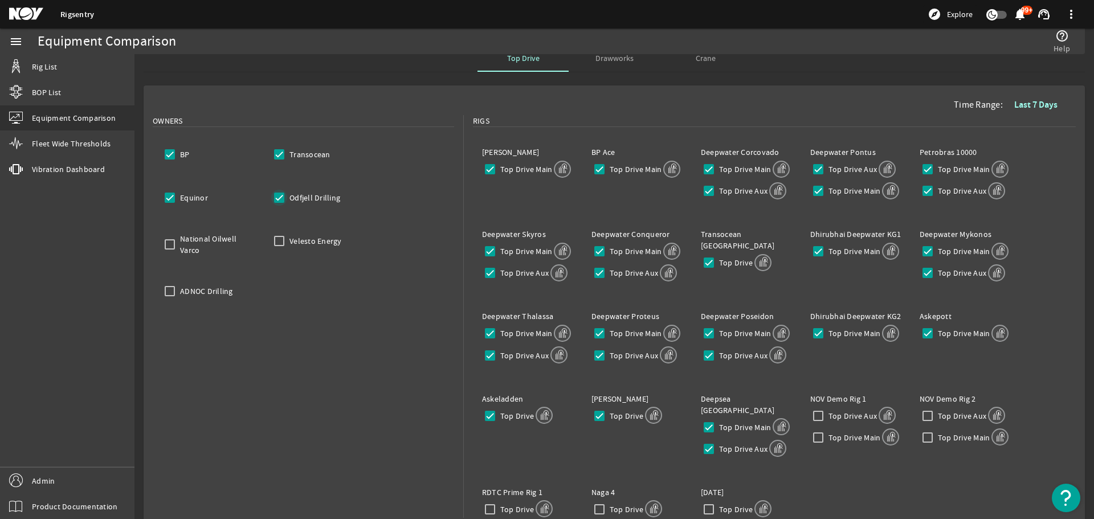
click at [283, 194] on input "Odfjell Drilling" at bounding box center [279, 198] width 16 height 16
checkbox input "false"
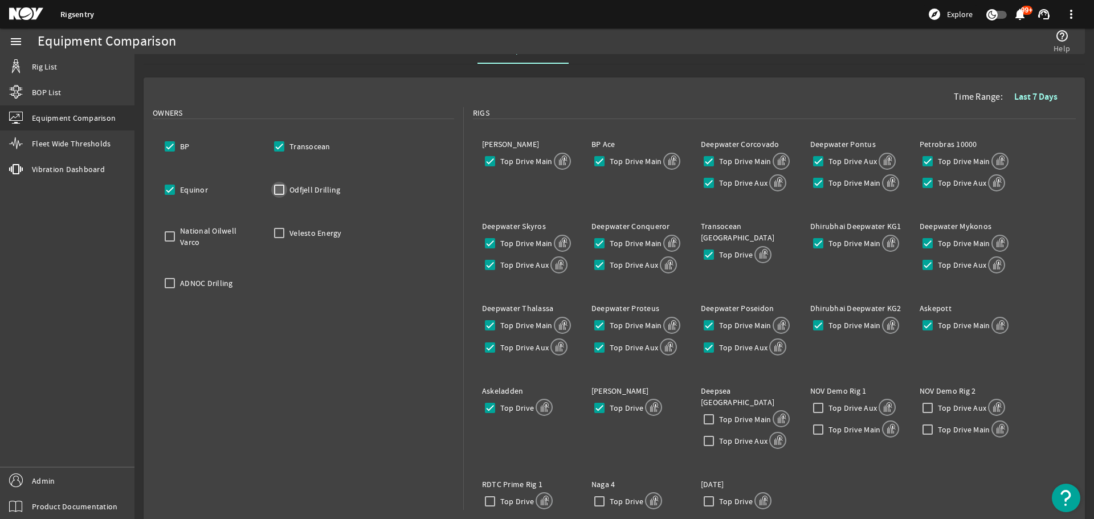
scroll to position [10, 0]
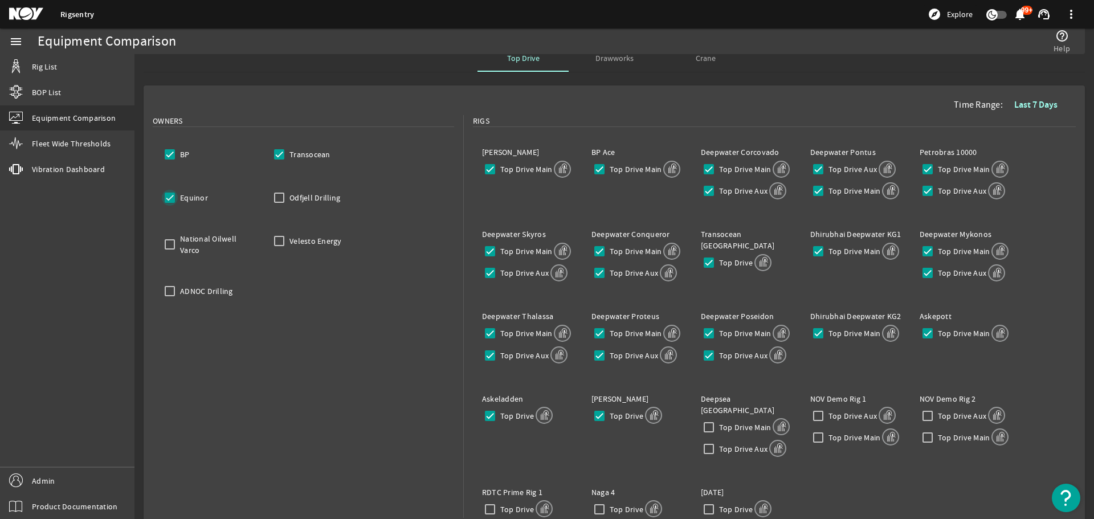
click at [175, 193] on input "Equinor" at bounding box center [170, 198] width 16 height 16
checkbox input "false"
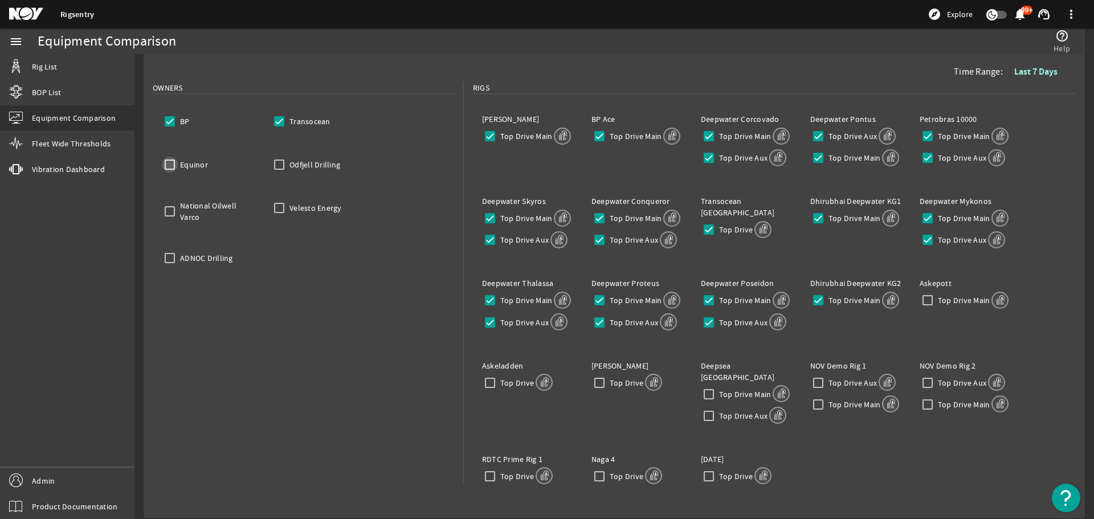
scroll to position [10, 0]
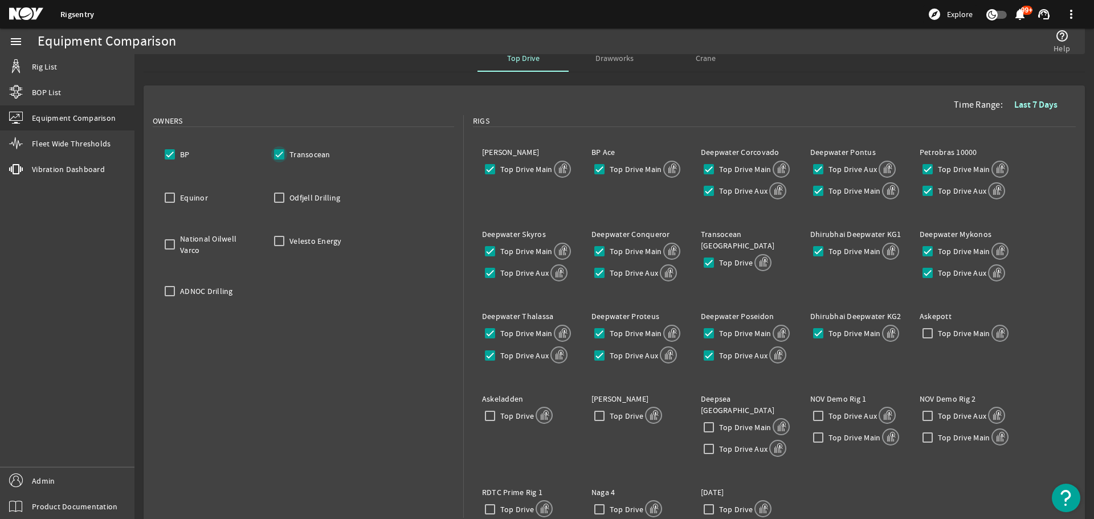
click at [278, 160] on input "Transocean" at bounding box center [279, 154] width 16 height 16
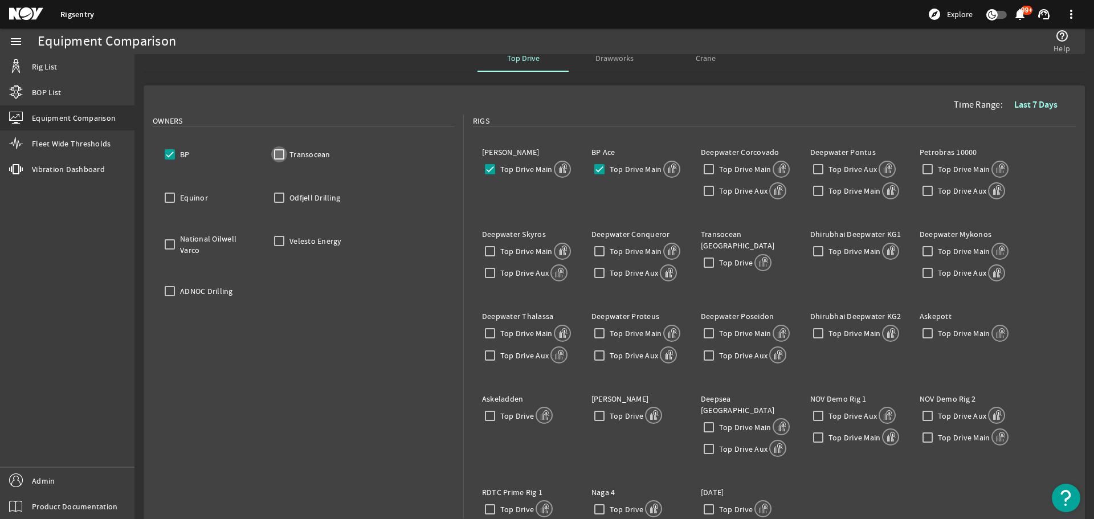
checkbox input "false"
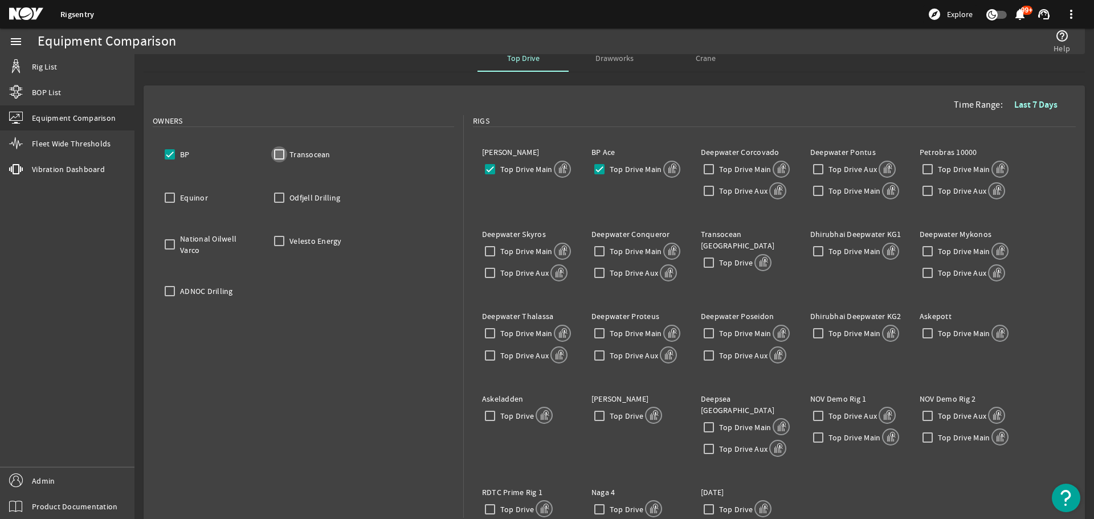
checkbox input "false"
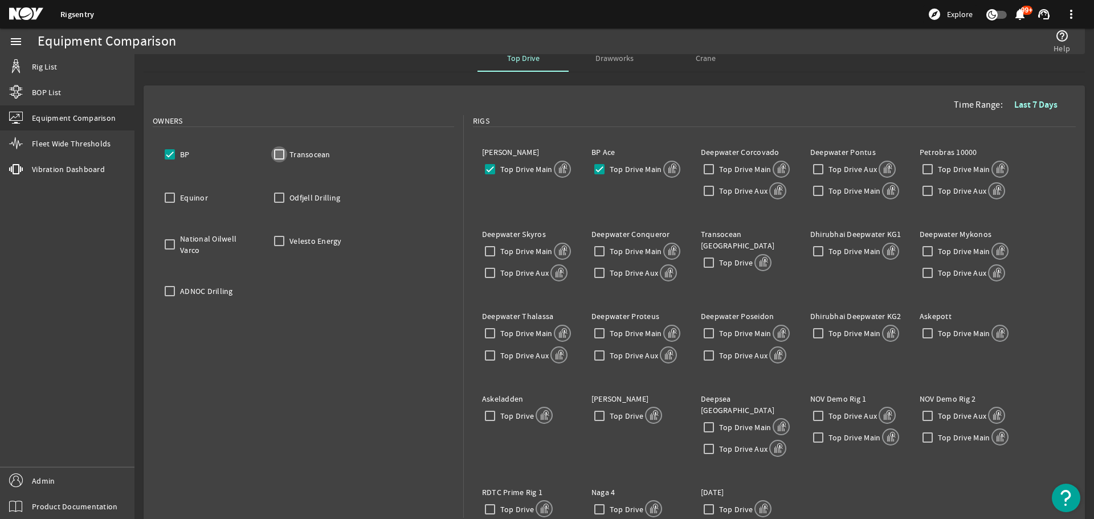
checkbox input "false"
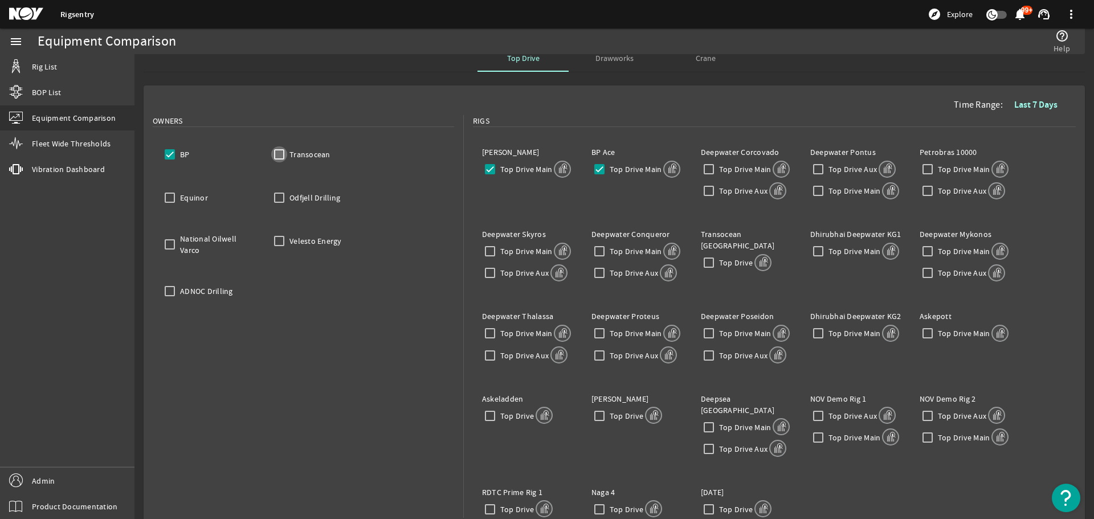
checkbox input "false"
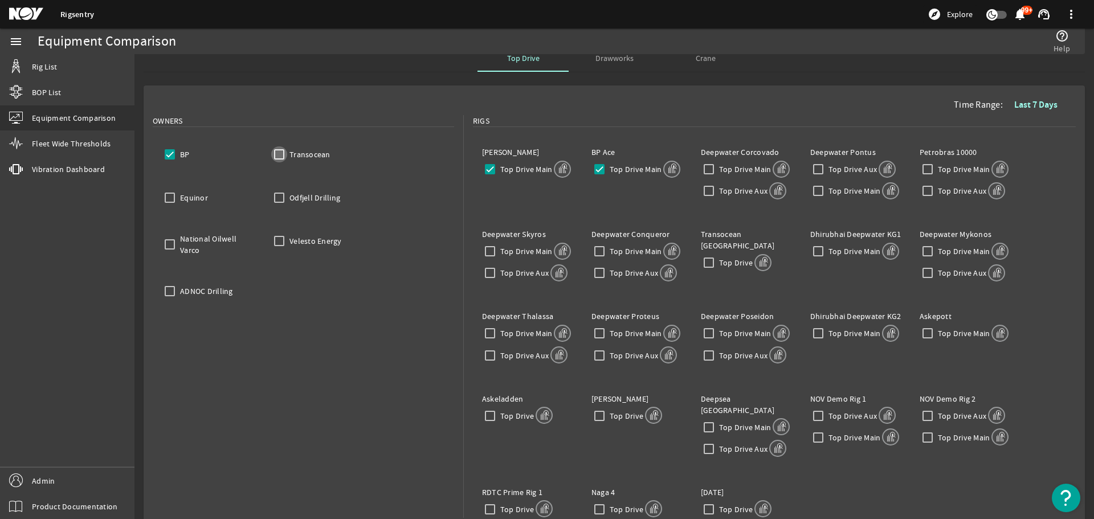
checkbox input "false"
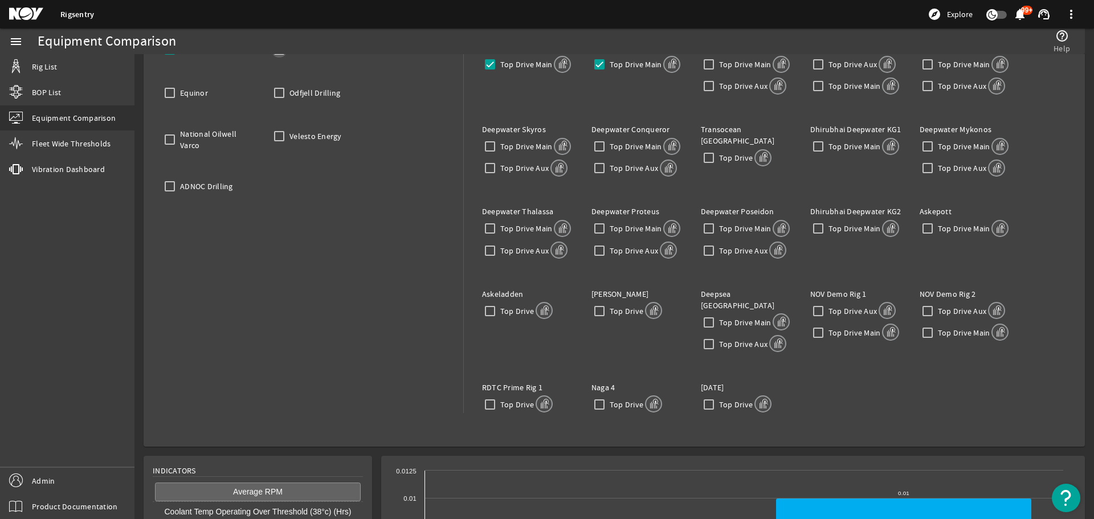
scroll to position [10, 0]
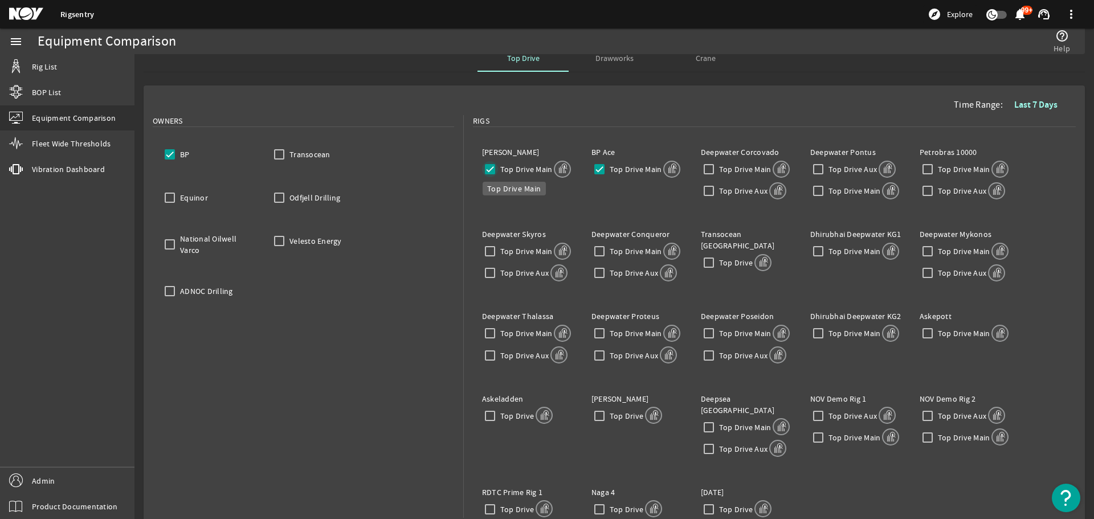
click at [482, 171] on input "Top Drive Main" at bounding box center [490, 169] width 16 height 16
checkbox input "false"
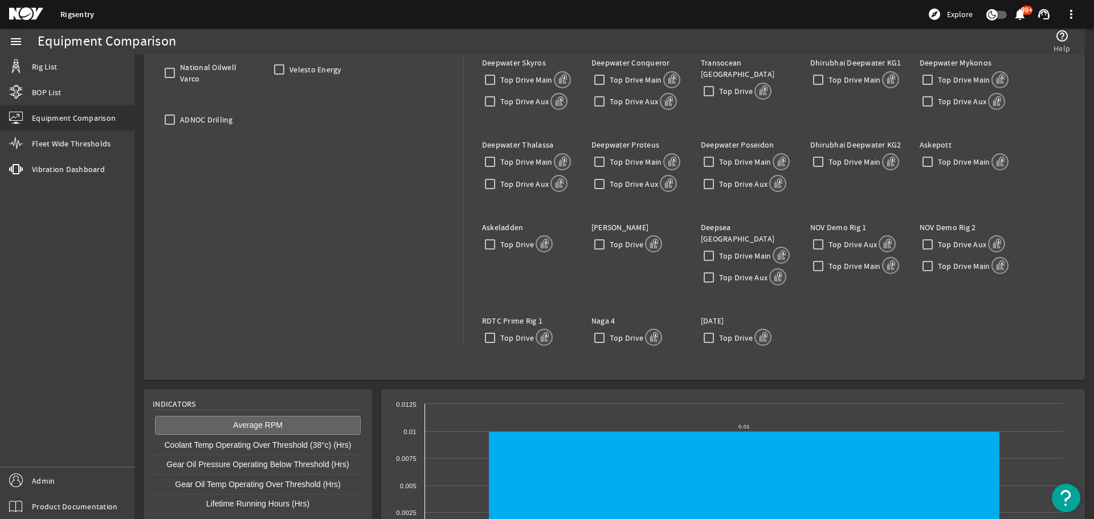
scroll to position [10, 0]
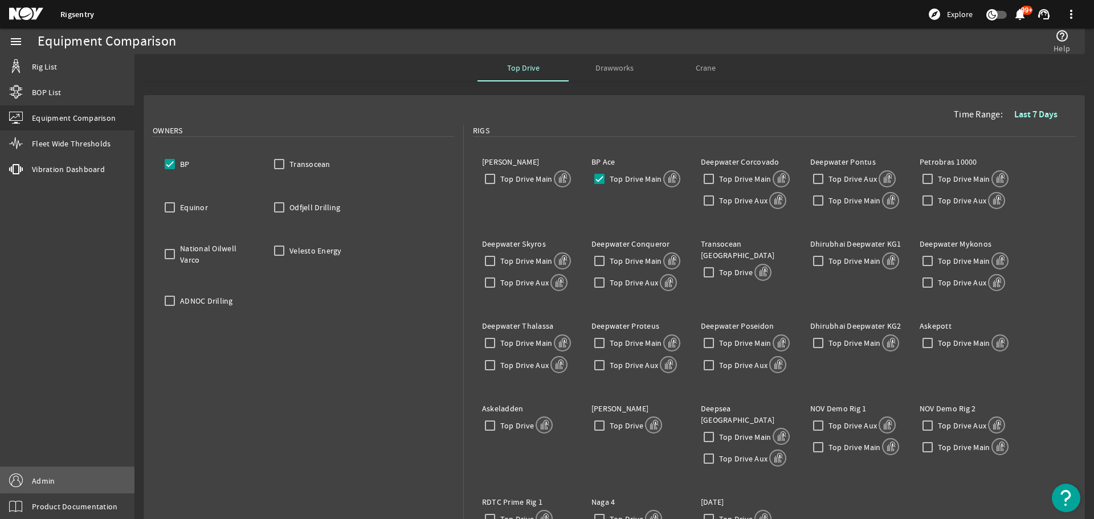
click at [84, 469] on link "Admin" at bounding box center [67, 481] width 134 height 26
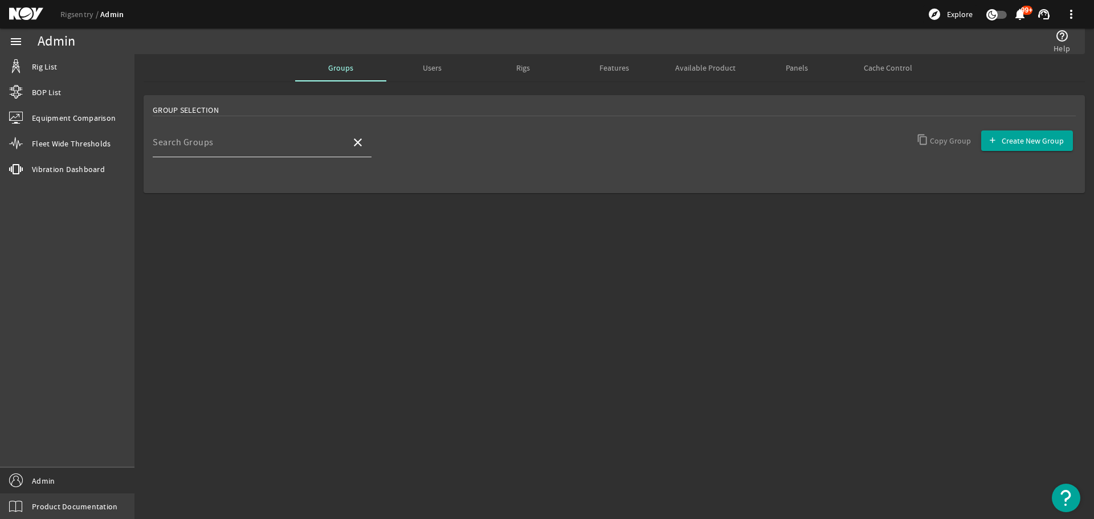
click at [371, 150] on div at bounding box center [371, 150] width 0 height 0
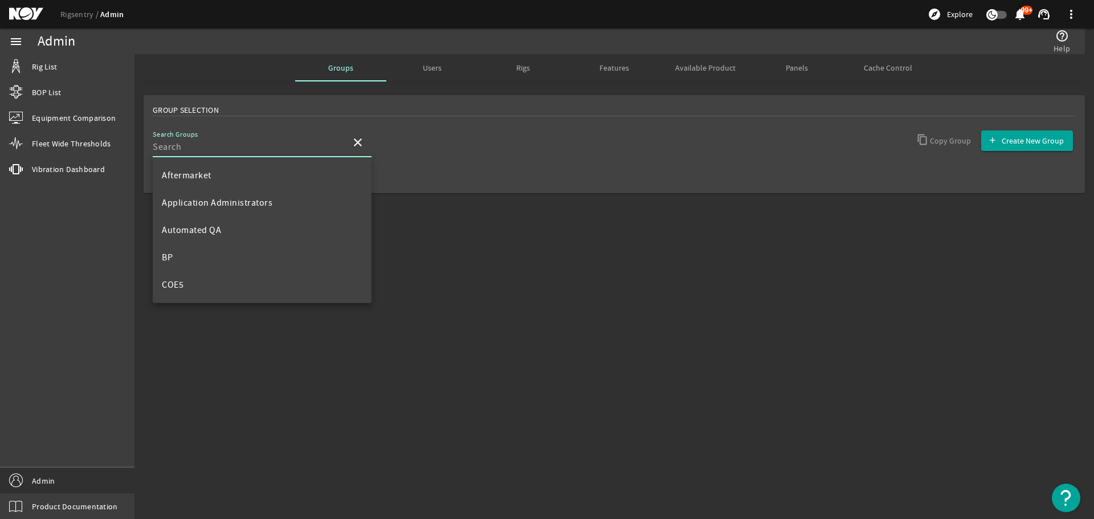
click at [240, 148] on input "Search Groups" at bounding box center [247, 147] width 189 height 14
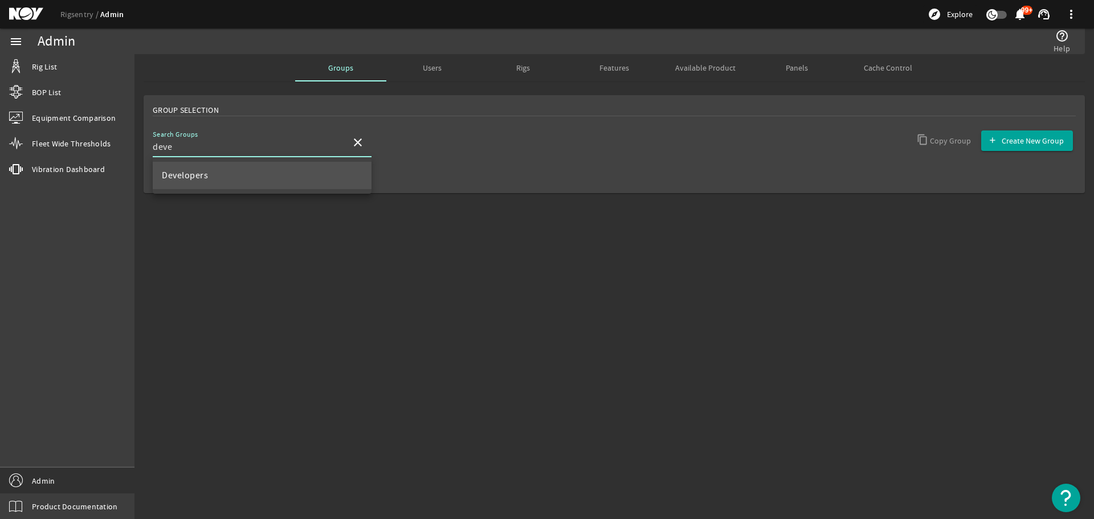
click at [227, 166] on mat-option "Developers" at bounding box center [262, 175] width 219 height 27
type input "Developers"
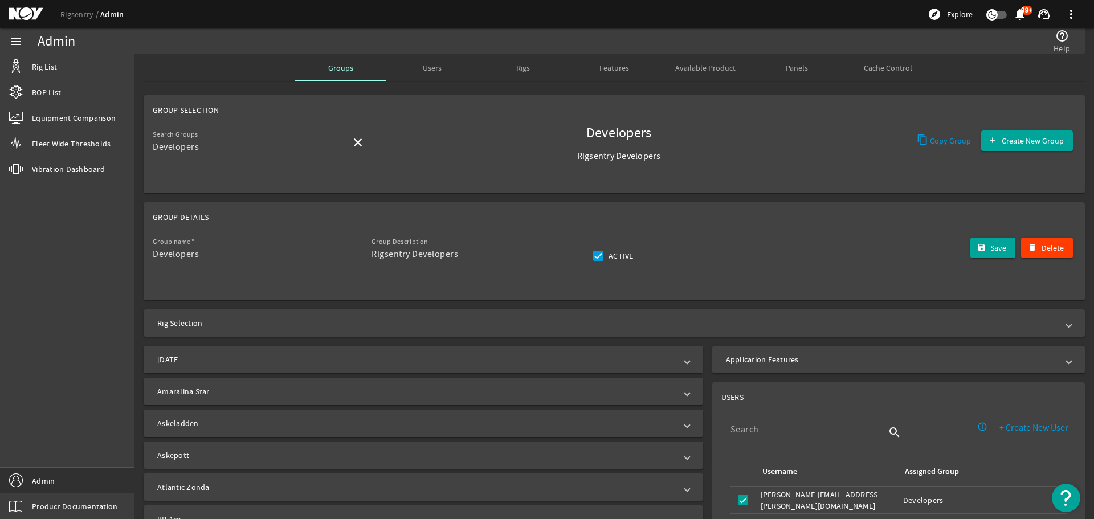
click at [814, 359] on mat-panel-title "Application Features" at bounding box center [892, 359] width 332 height 11
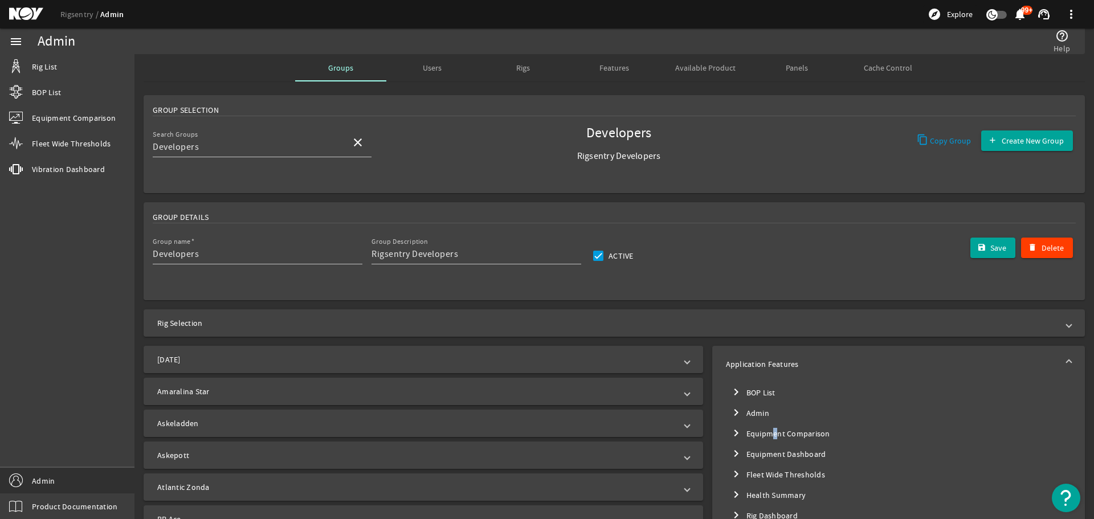
click at [764, 433] on mat-tree-node "chevron_right Equipment Comparison" at bounding box center [898, 433] width 345 height 21
click at [751, 501] on input "V2" at bounding box center [756, 500] width 16 height 16
checkbox input "true"
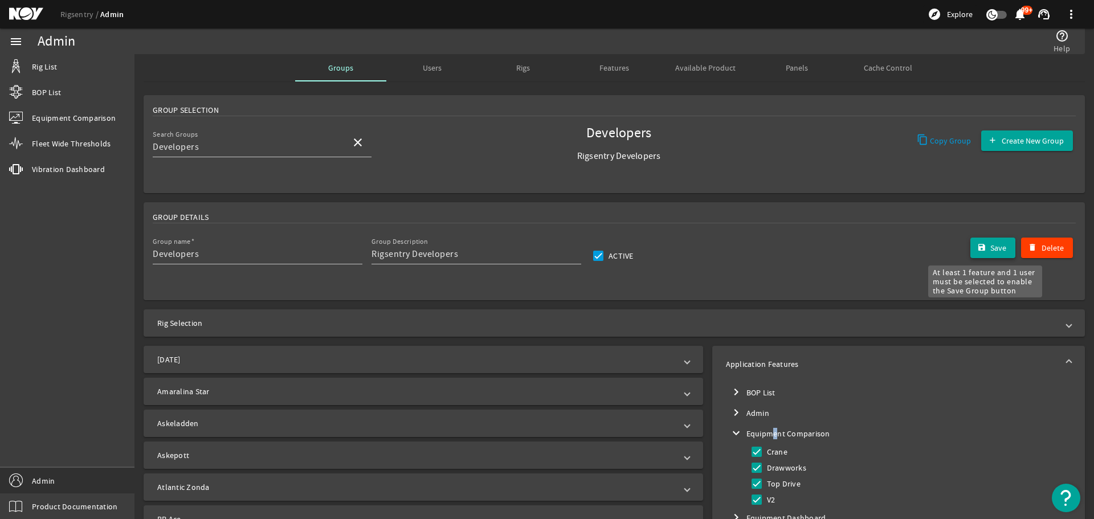
click at [988, 240] on span "submit" at bounding box center [993, 247] width 46 height 27
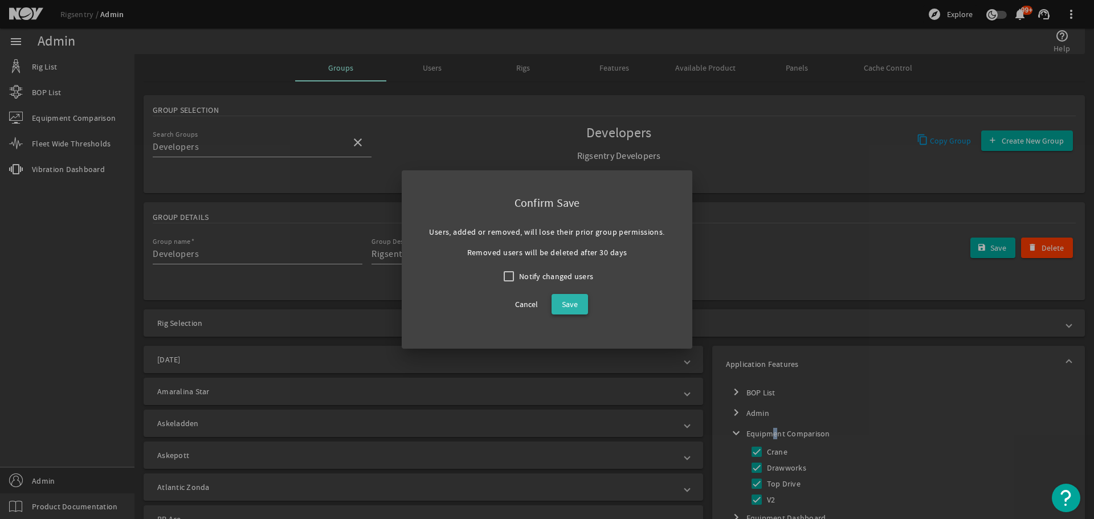
click at [562, 310] on span "Save" at bounding box center [570, 304] width 16 height 14
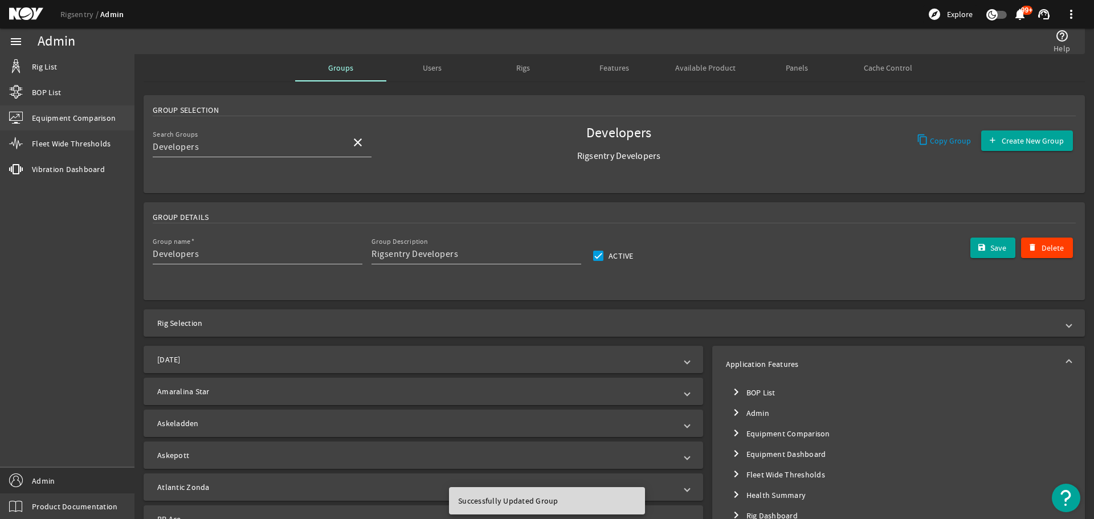
click at [52, 116] on span "Equipment Comparison" at bounding box center [74, 117] width 84 height 11
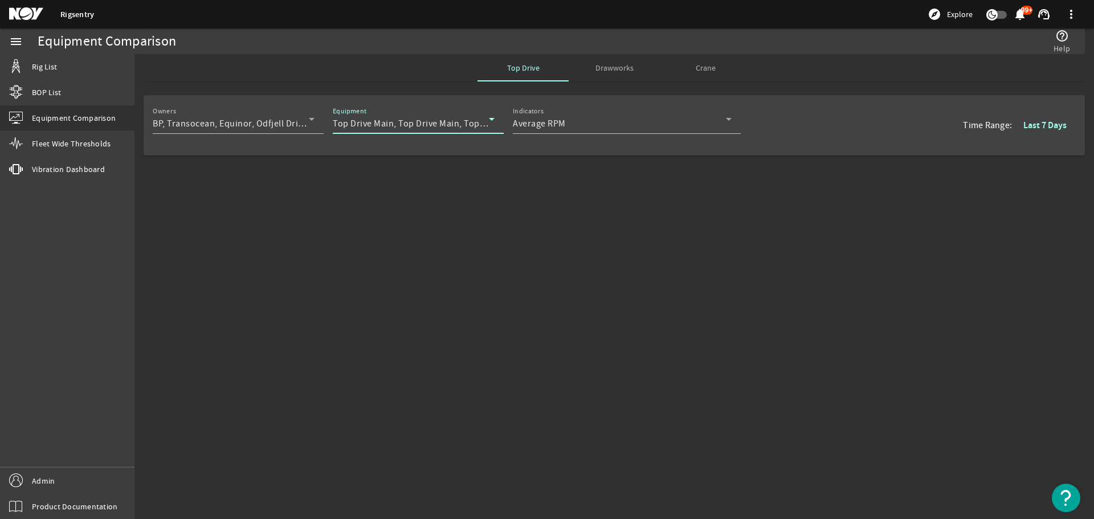
click at [465, 130] on div "Top Drive Main, Top Drive Main, Top Drive Main, Top Drive Aux, Top Drive Aux, T…" at bounding box center [411, 124] width 156 height 14
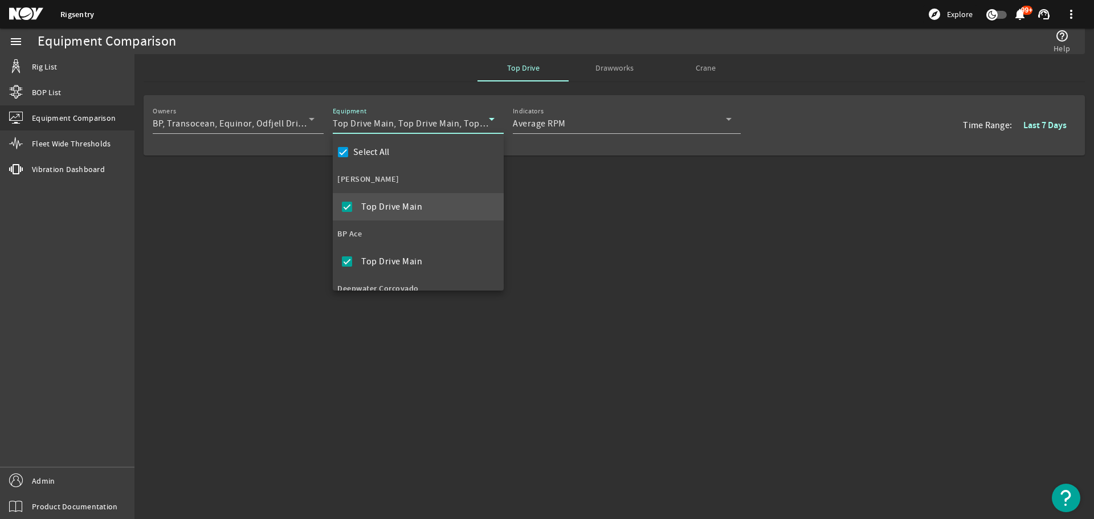
click at [469, 124] on div at bounding box center [547, 259] width 1094 height 519
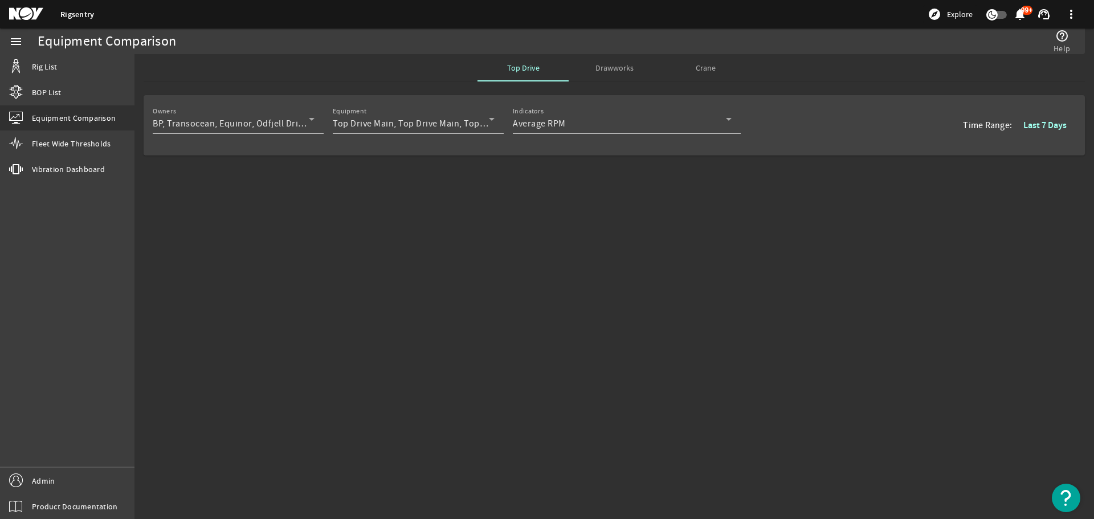
click at [608, 210] on div "Owners BP, Transocean, Equinor, Odfjell Drilling, National Oilwell Varco, Veles…" at bounding box center [613, 162] width 959 height 142
